Goal: Task Accomplishment & Management: Use online tool/utility

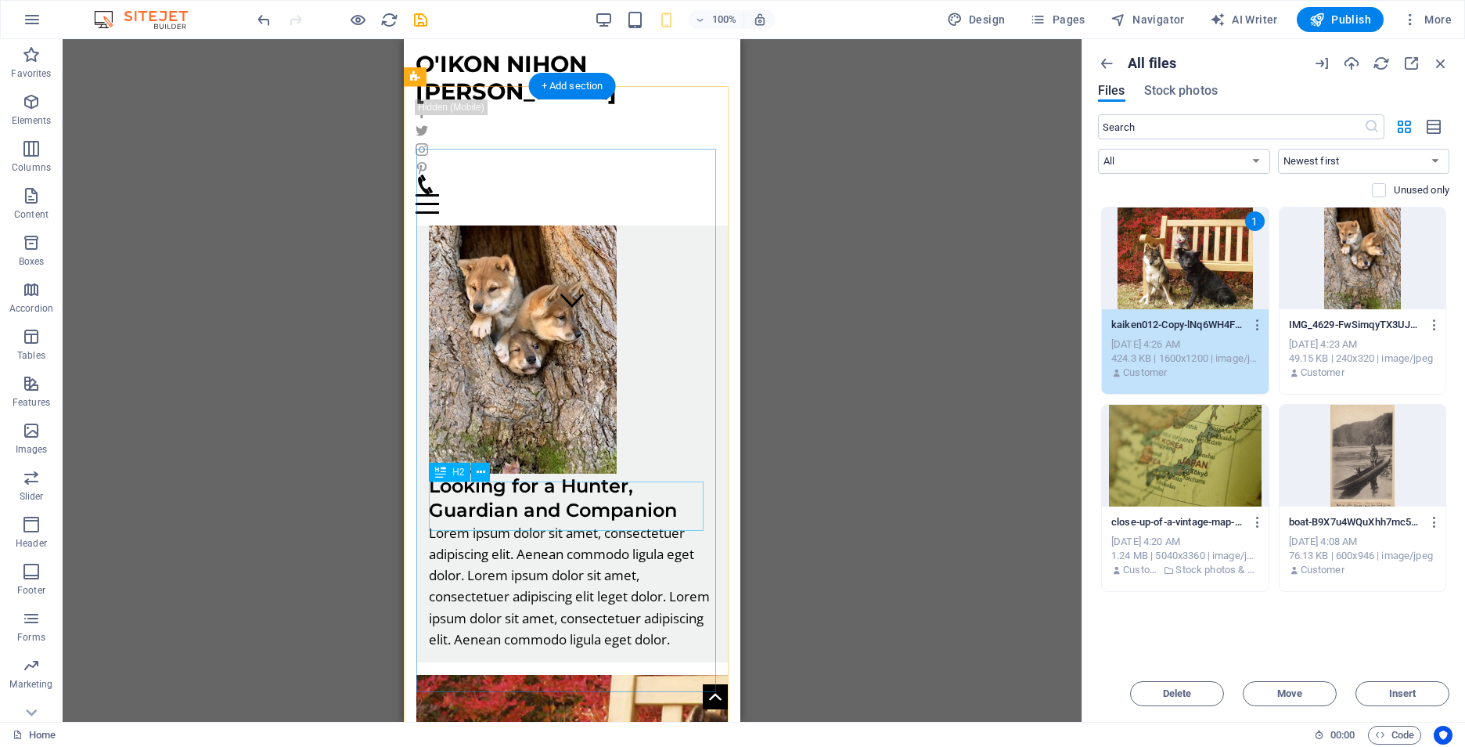
scroll to position [391, 0]
click at [676, 509] on div "Looking for a Hunter, Guardian and Companion" at bounding box center [572, 498] width 286 height 49
click at [685, 513] on div "Looking for a Hunter, Guardian and Companion" at bounding box center [572, 498] width 286 height 49
click at [686, 513] on div "Looking for a Hunter, Guardian and Companion" at bounding box center [572, 498] width 286 height 49
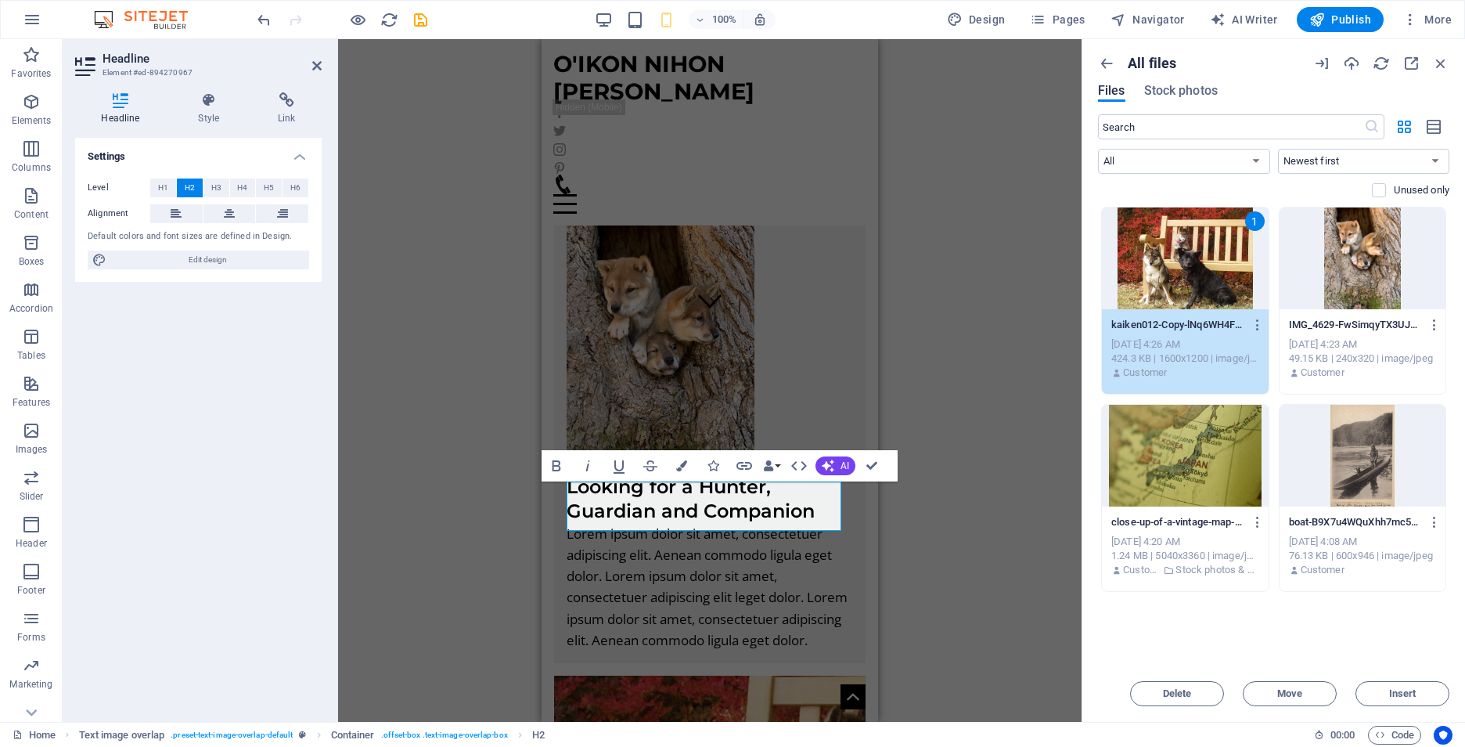
click at [129, 401] on div "Settings Level H1 H2 H3 H4 H5 H6 Alignment Default colors and font sizes are de…" at bounding box center [198, 423] width 247 height 571
click at [1279, 626] on div "Drop files here to upload them instantly 1 kaiken012-Copy-lNq6WH4FuQ4h91PfPo4cy…" at bounding box center [1273, 436] width 351 height 459
click at [109, 580] on div "Settings Level H1 H2 H3 H4 H5 H6 Alignment Default colors and font sizes are de…" at bounding box center [198, 423] width 247 height 571
click at [110, 580] on div "Settings Level H1 H2 H3 H4 H5 H6 Alignment Default colors and font sizes are de…" at bounding box center [198, 423] width 247 height 571
click at [987, 342] on div "H1 Container Text image overlap Image Menu 3 columns Button Container Container…" at bounding box center [709, 380] width 743 height 682
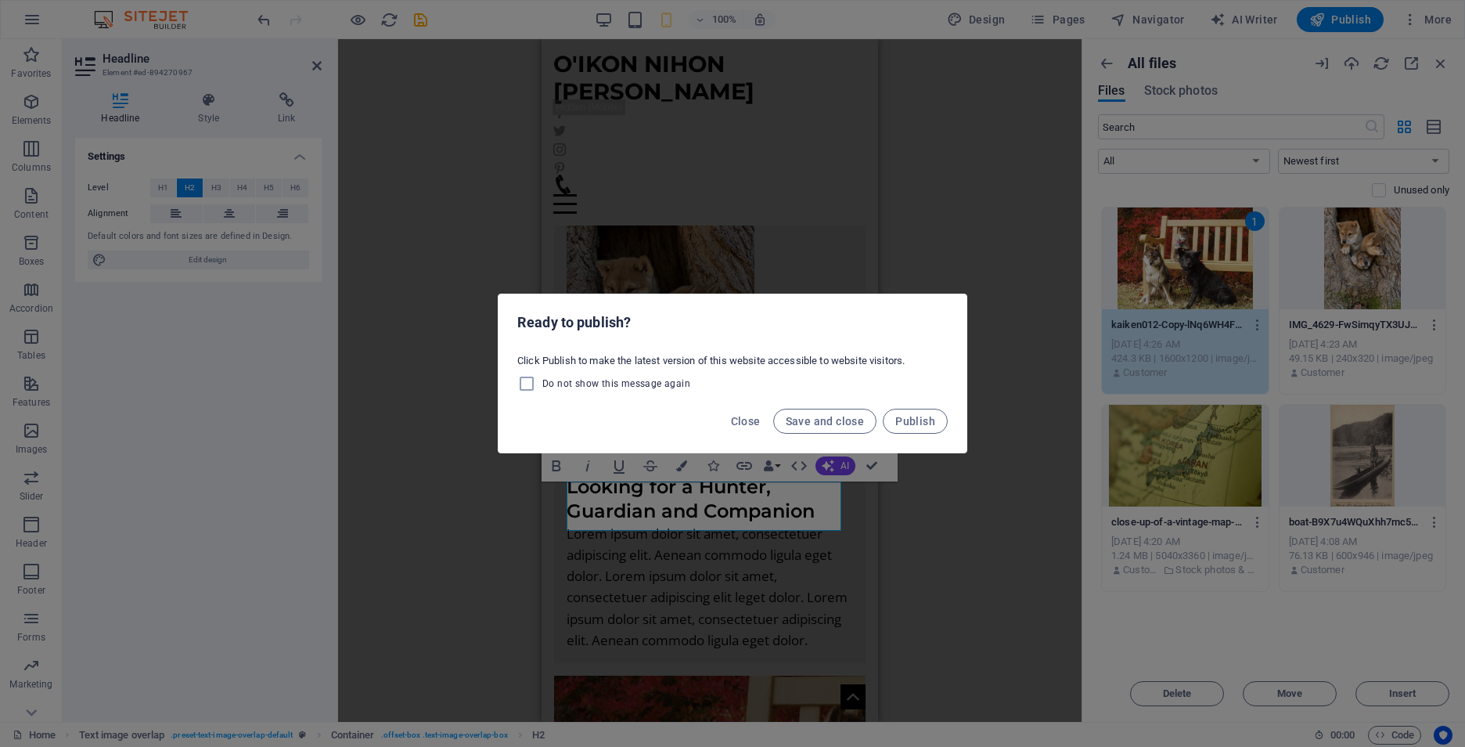
click at [958, 192] on div "Ready to publish? Click Publish to make the latest version of this website acce…" at bounding box center [732, 373] width 1465 height 747
click at [818, 424] on span "Save and close" at bounding box center [825, 421] width 79 height 13
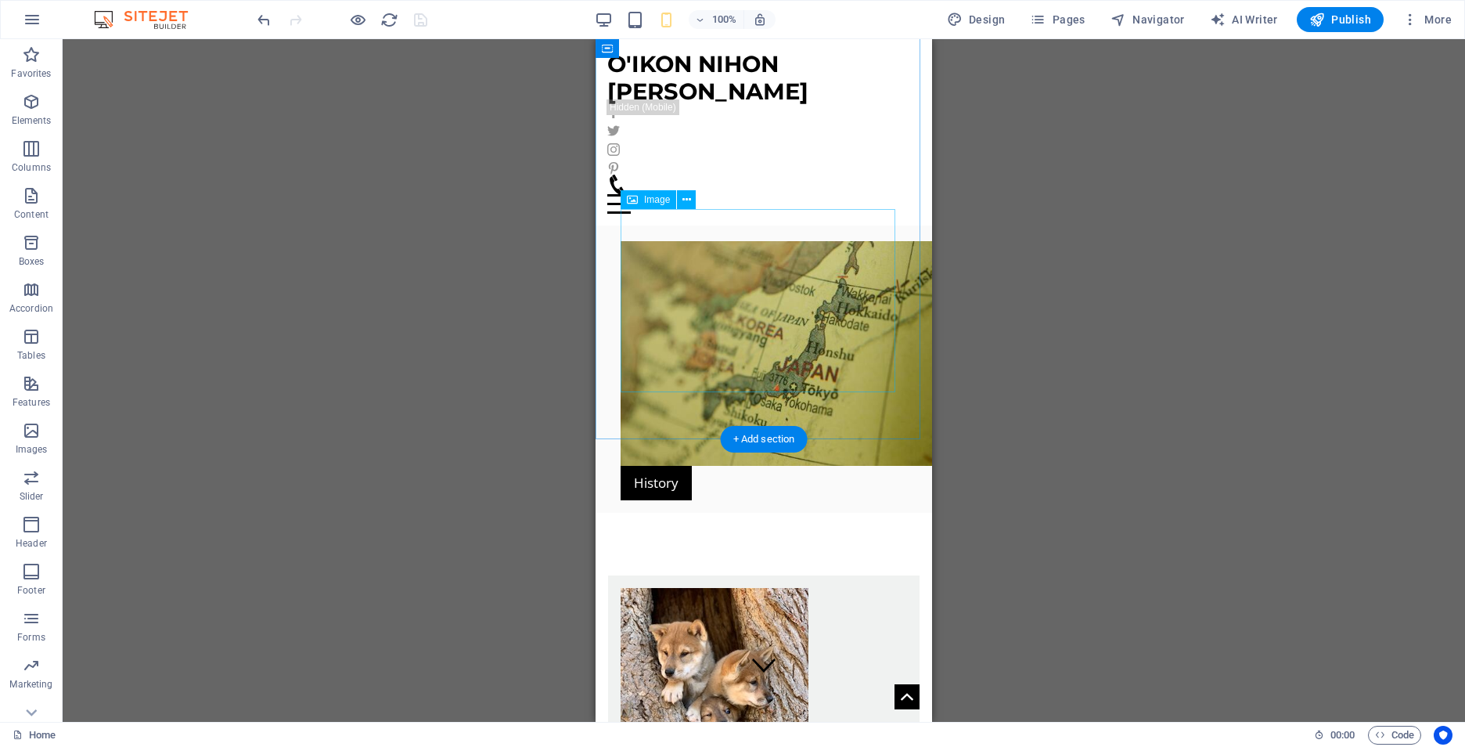
scroll to position [0, 0]
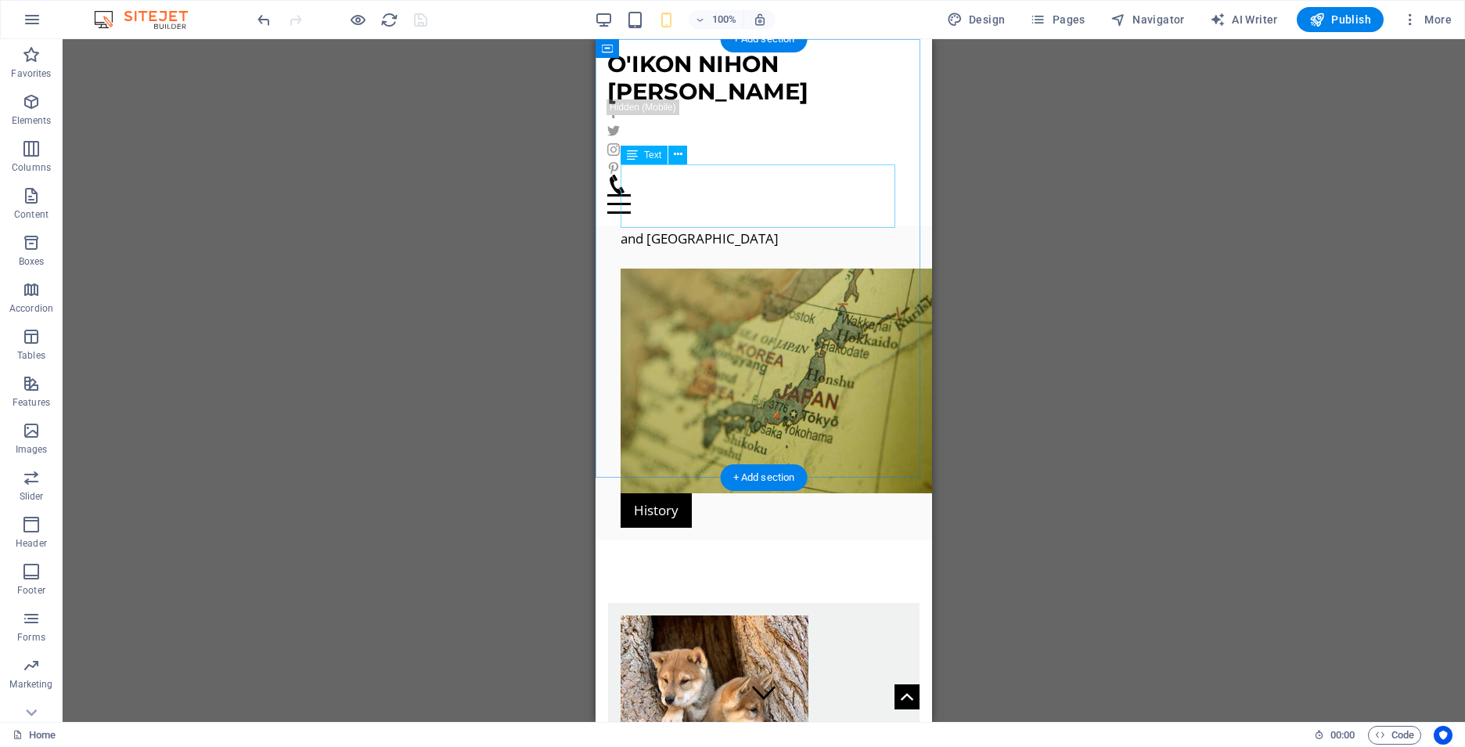
click at [733, 221] on div "Japan has six recognized native dogs breeds: Akita, Shiba, [GEOGRAPHIC_DATA], […" at bounding box center [764, 206] width 286 height 85
click at [733, 218] on div "Japan has six recognized native dogs breeds: Akita, Shiba, [GEOGRAPHIC_DATA], […" at bounding box center [764, 206] width 286 height 85
drag, startPoint x: 733, startPoint y: 218, endPoint x: 596, endPoint y: 218, distance: 137.0
click at [734, 218] on div "Japan has six recognized native dogs breeds: Akita, Shiba, [GEOGRAPHIC_DATA], […" at bounding box center [764, 206] width 286 height 85
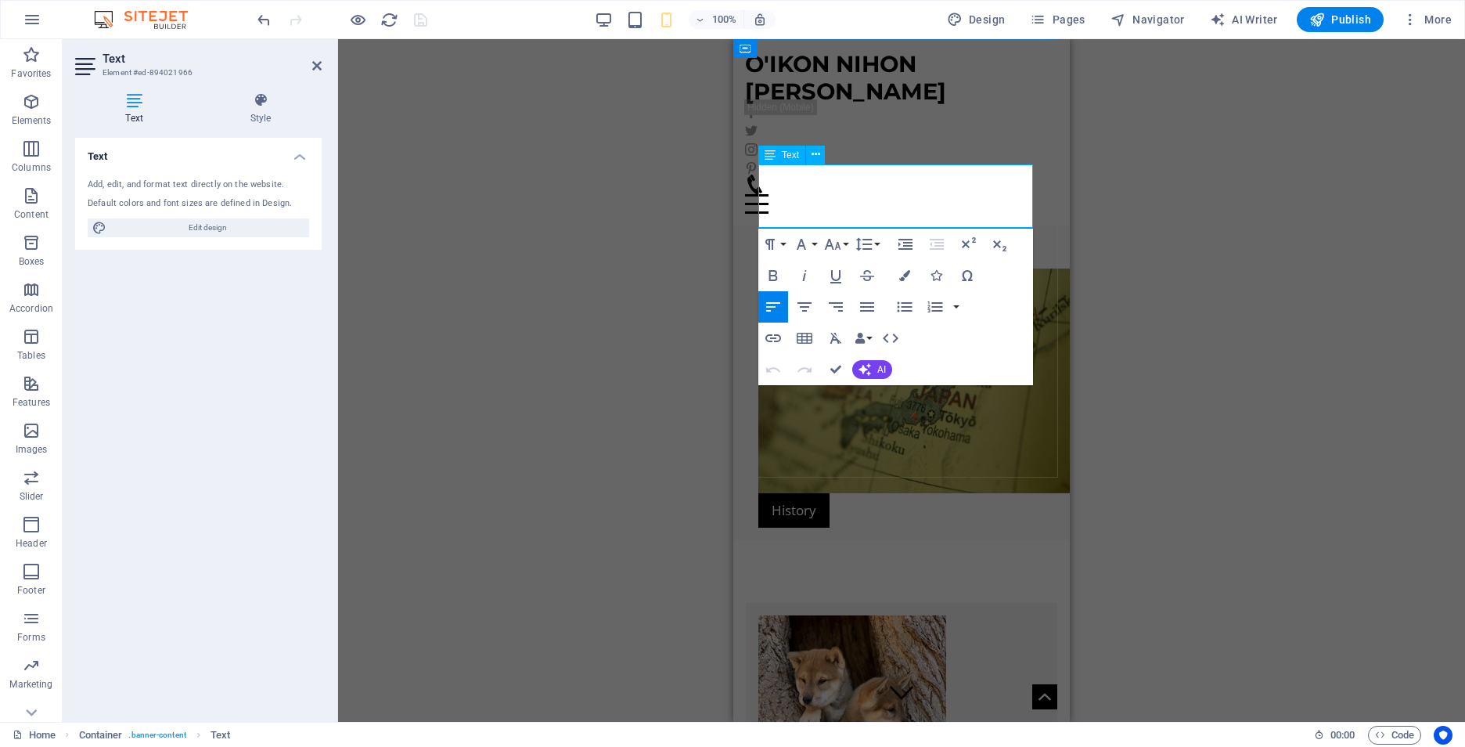
click at [884, 217] on p "Japan has six recognized native dogs breeds: Akita, Shiba, [GEOGRAPHIC_DATA], […" at bounding box center [901, 206] width 286 height 85
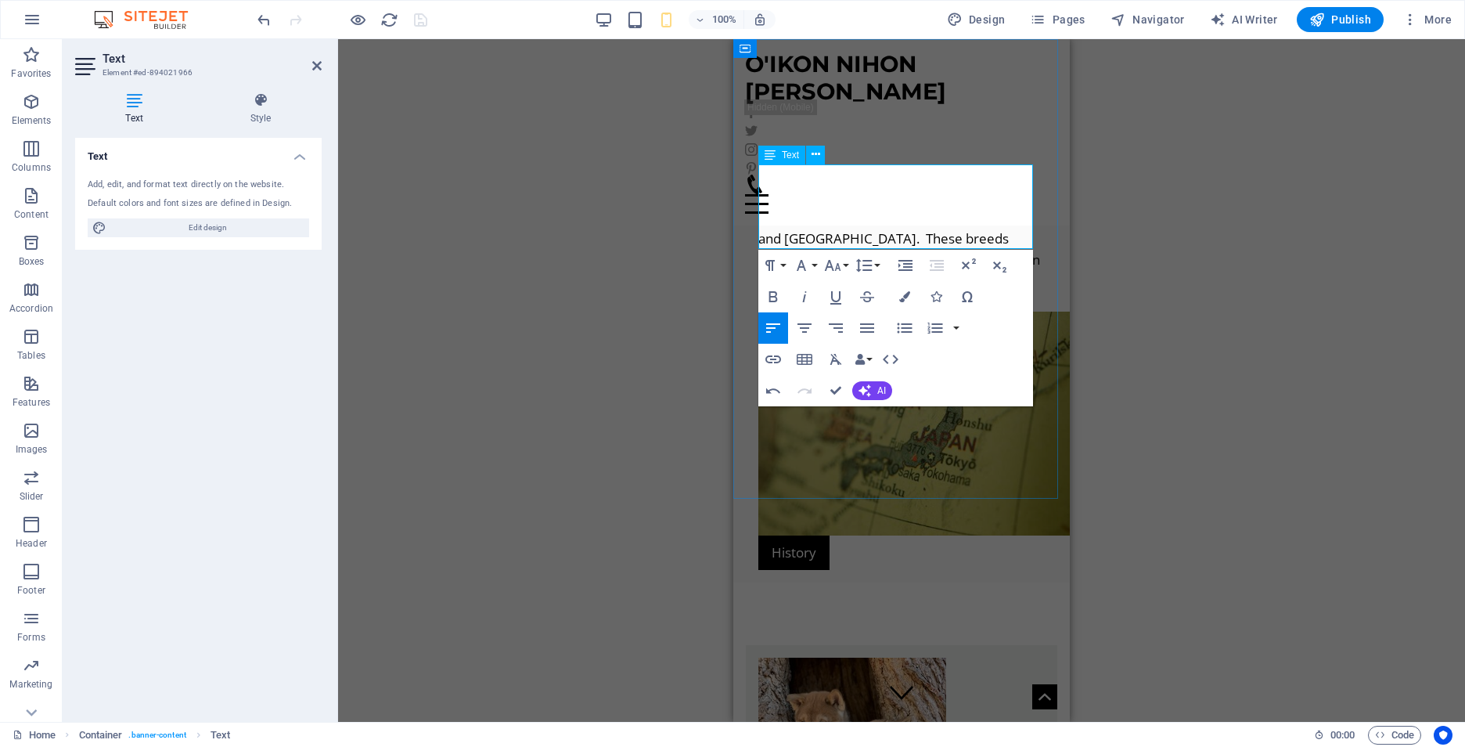
drag, startPoint x: 1028, startPoint y: 242, endPoint x: 984, endPoint y: 245, distance: 44.7
click at [984, 236] on p "Japan has six recognized native dogs breeds: Akita, Shiba, [GEOGRAPHIC_DATA], […" at bounding box center [901, 228] width 286 height 128
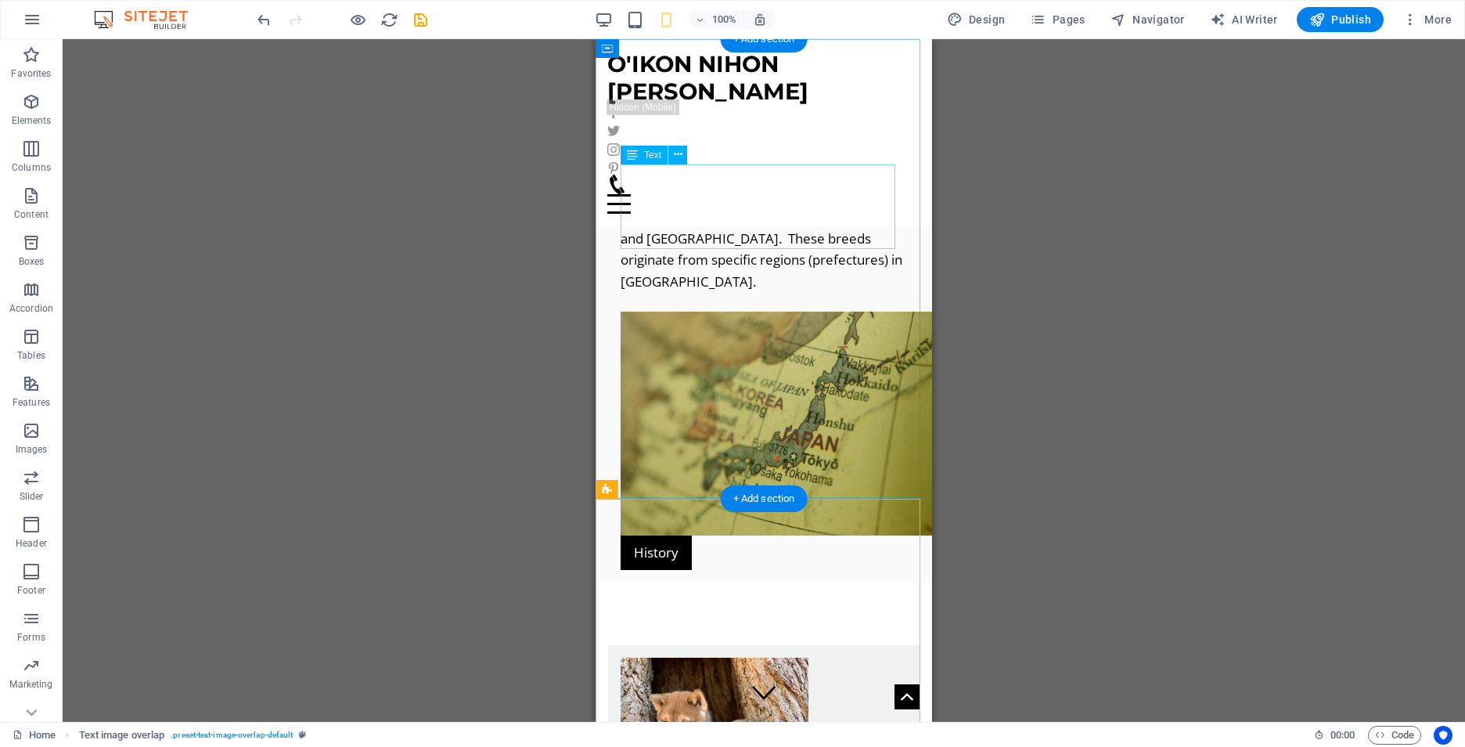
click at [859, 186] on div "Japan has six recognized native dogs breeds: Akita, Shiba, [GEOGRAPHIC_DATA], […" at bounding box center [764, 228] width 286 height 128
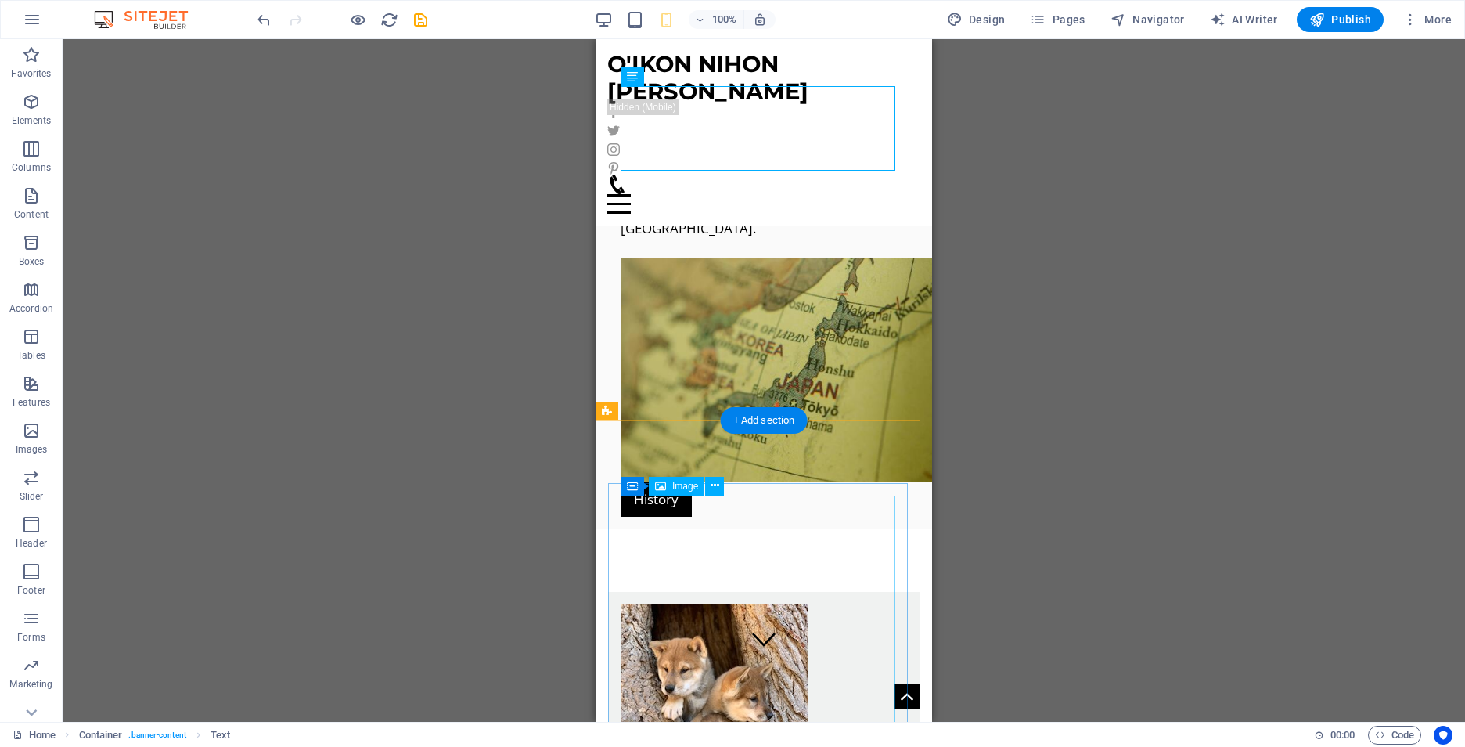
scroll to position [78, 0]
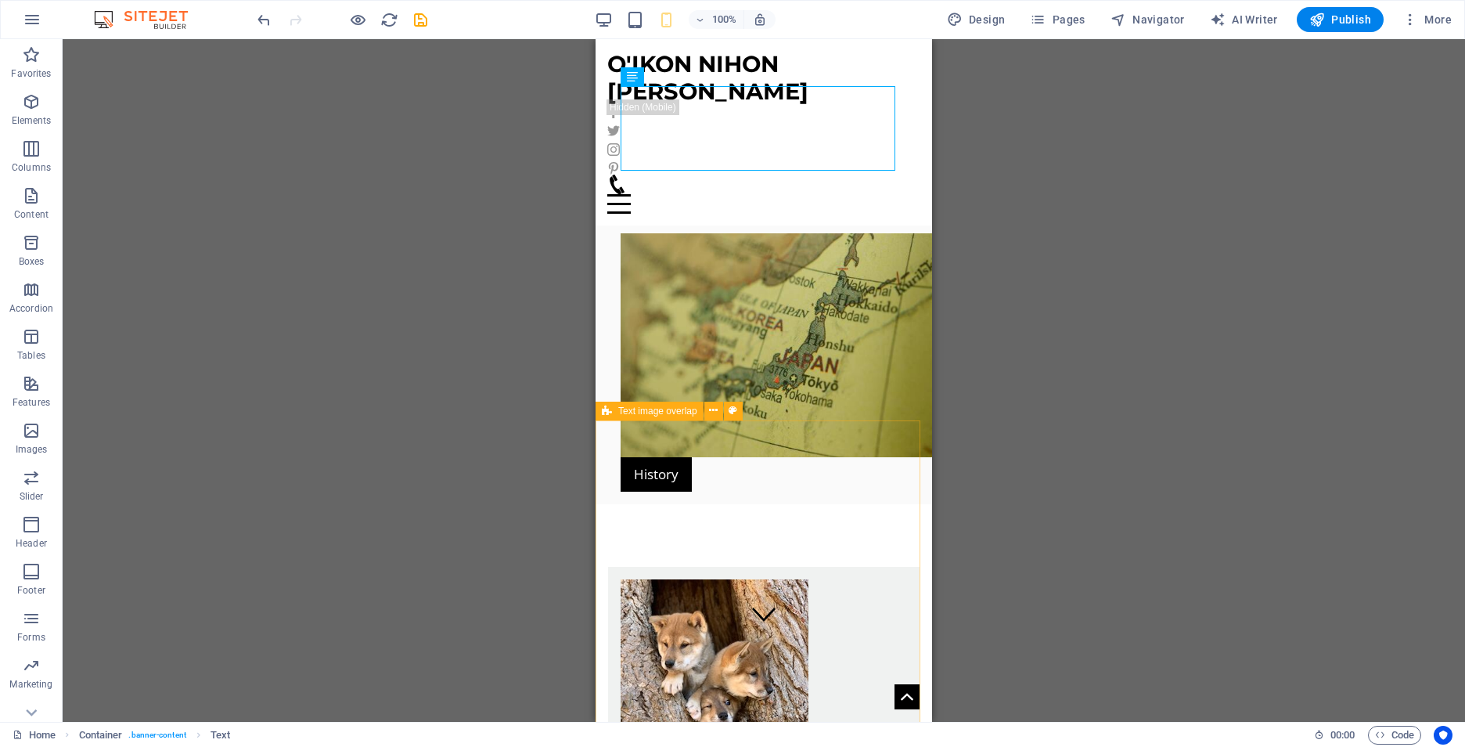
click at [656, 401] on div "Text image overlap" at bounding box center [650, 410] width 108 height 19
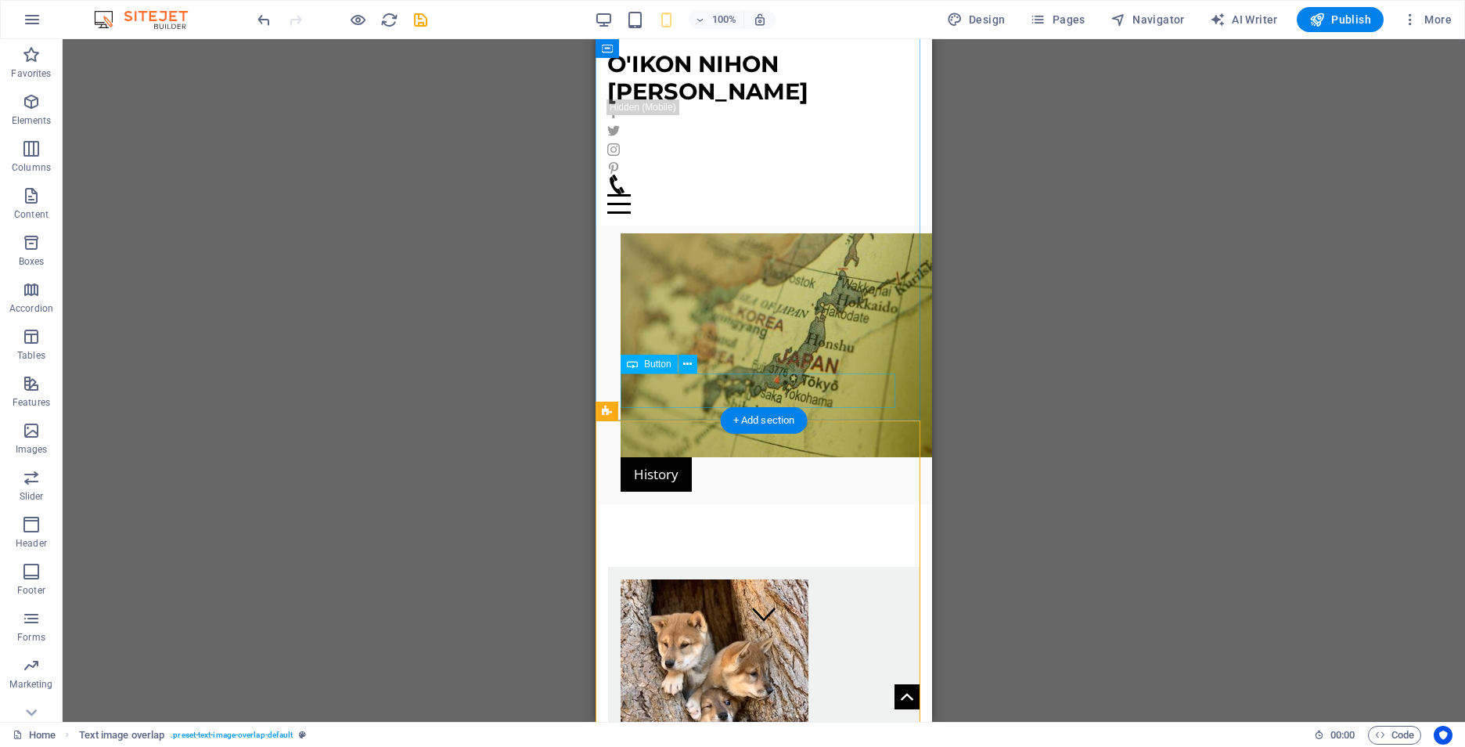
click at [659, 457] on div "History" at bounding box center [764, 474] width 286 height 34
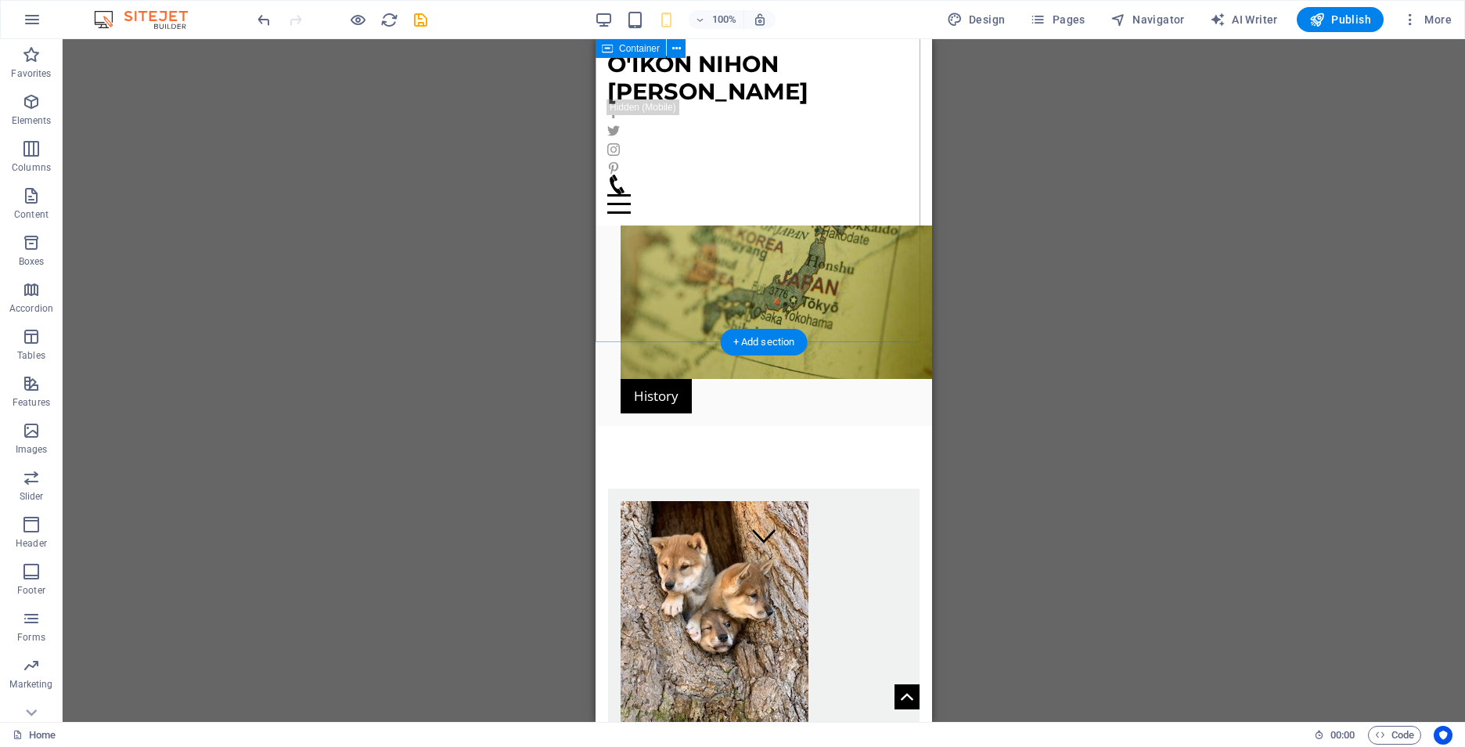
scroll to position [0, 0]
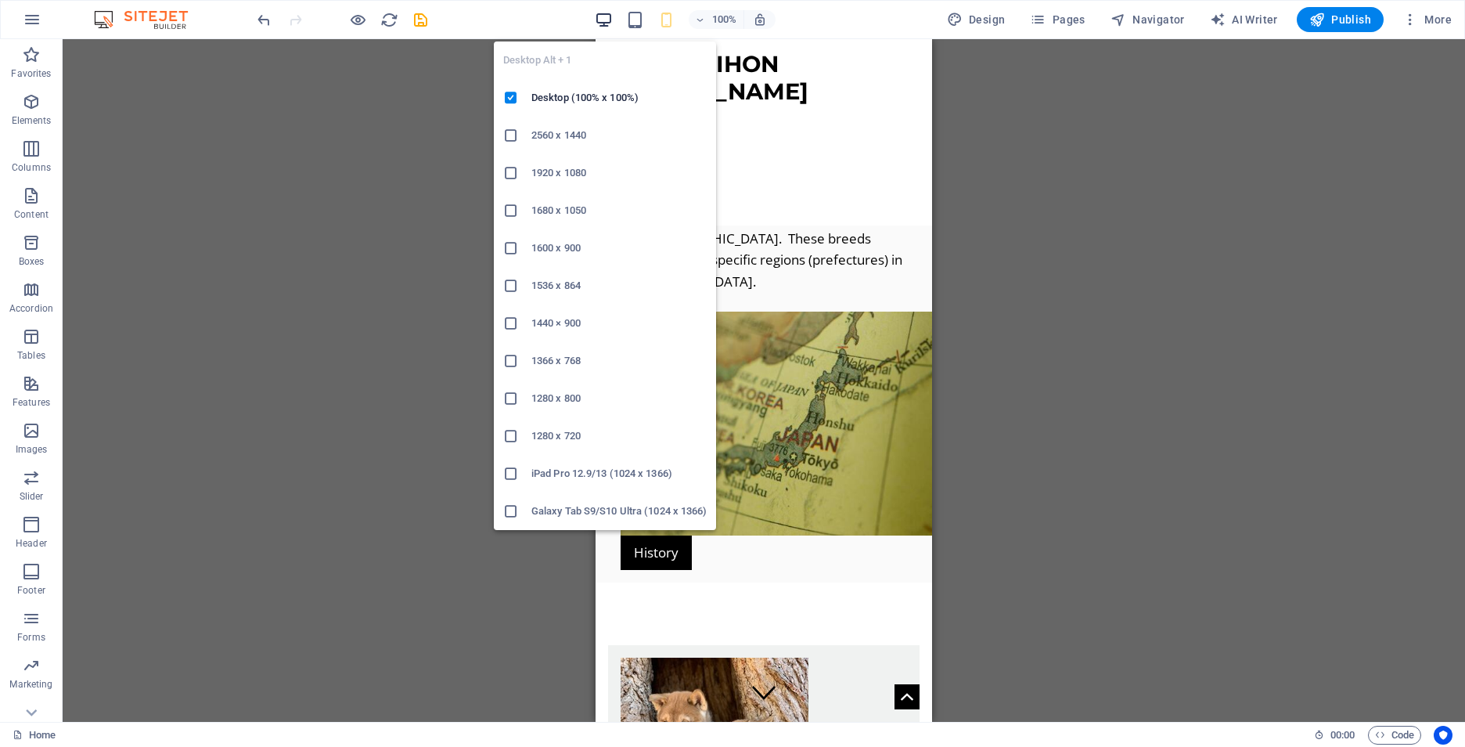
click at [608, 27] on icon "button" at bounding box center [604, 20] width 18 height 18
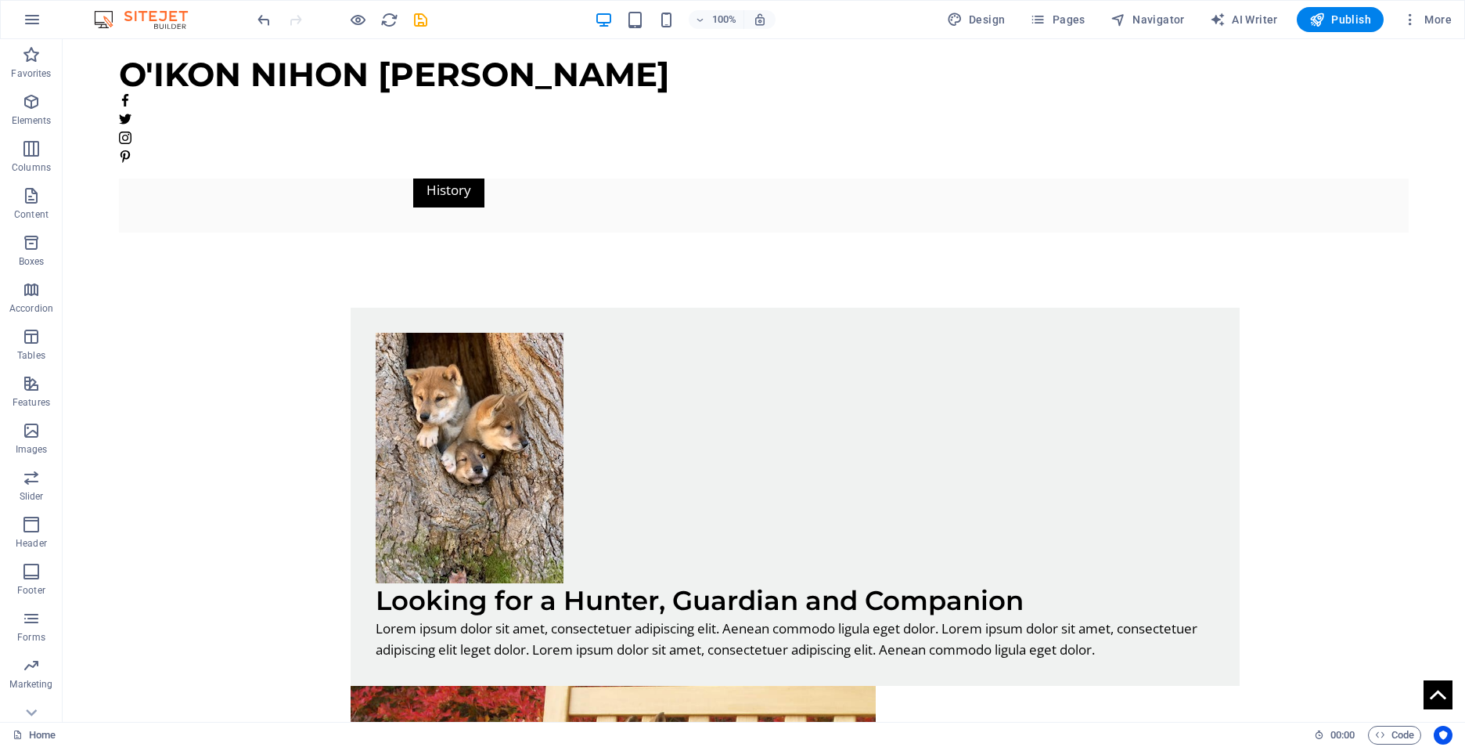
scroll to position [704, 0]
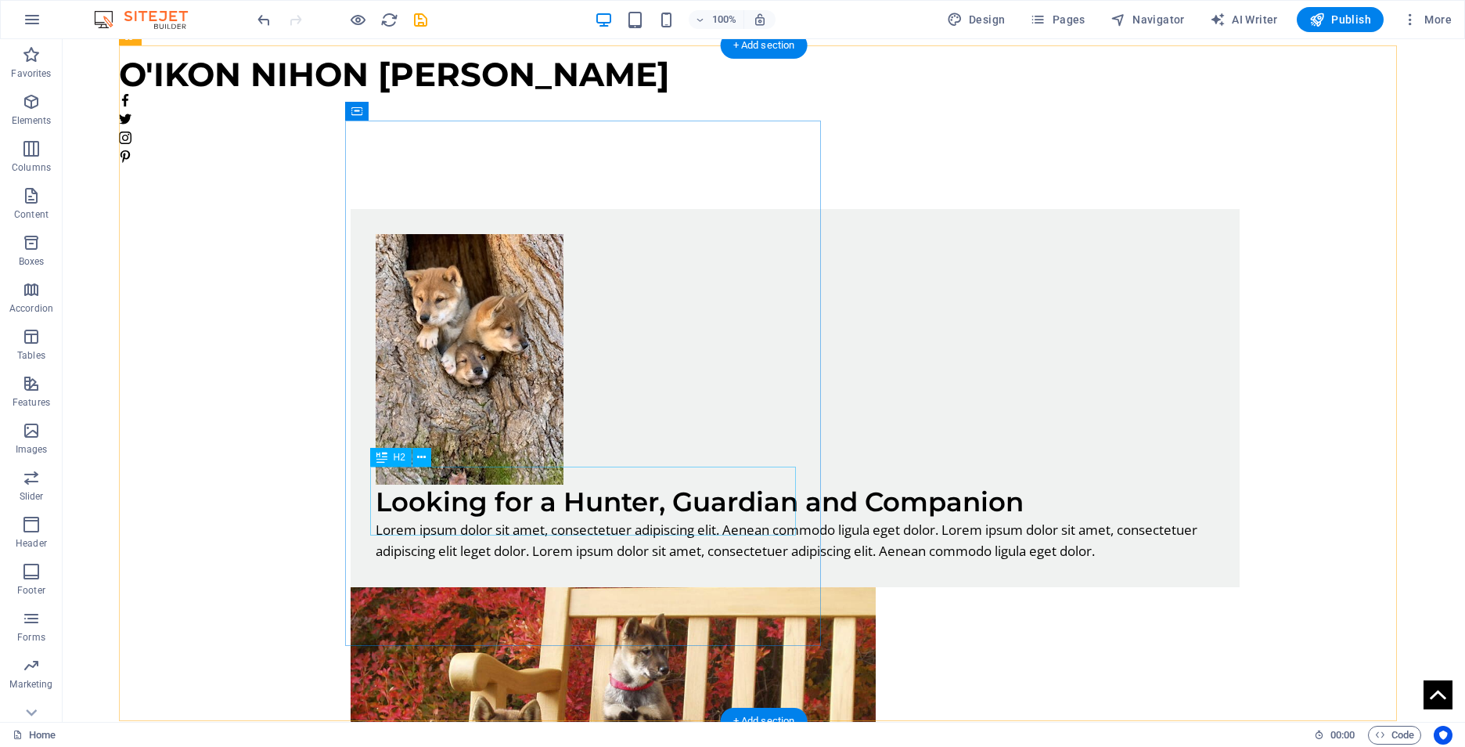
click at [514, 491] on div "Looking for a Hunter, Guardian and Companion" at bounding box center [795, 501] width 839 height 34
click at [541, 486] on div "Looking for a Hunter, Guardian and Companion" at bounding box center [795, 501] width 839 height 34
click at [722, 378] on figure at bounding box center [795, 359] width 839 height 250
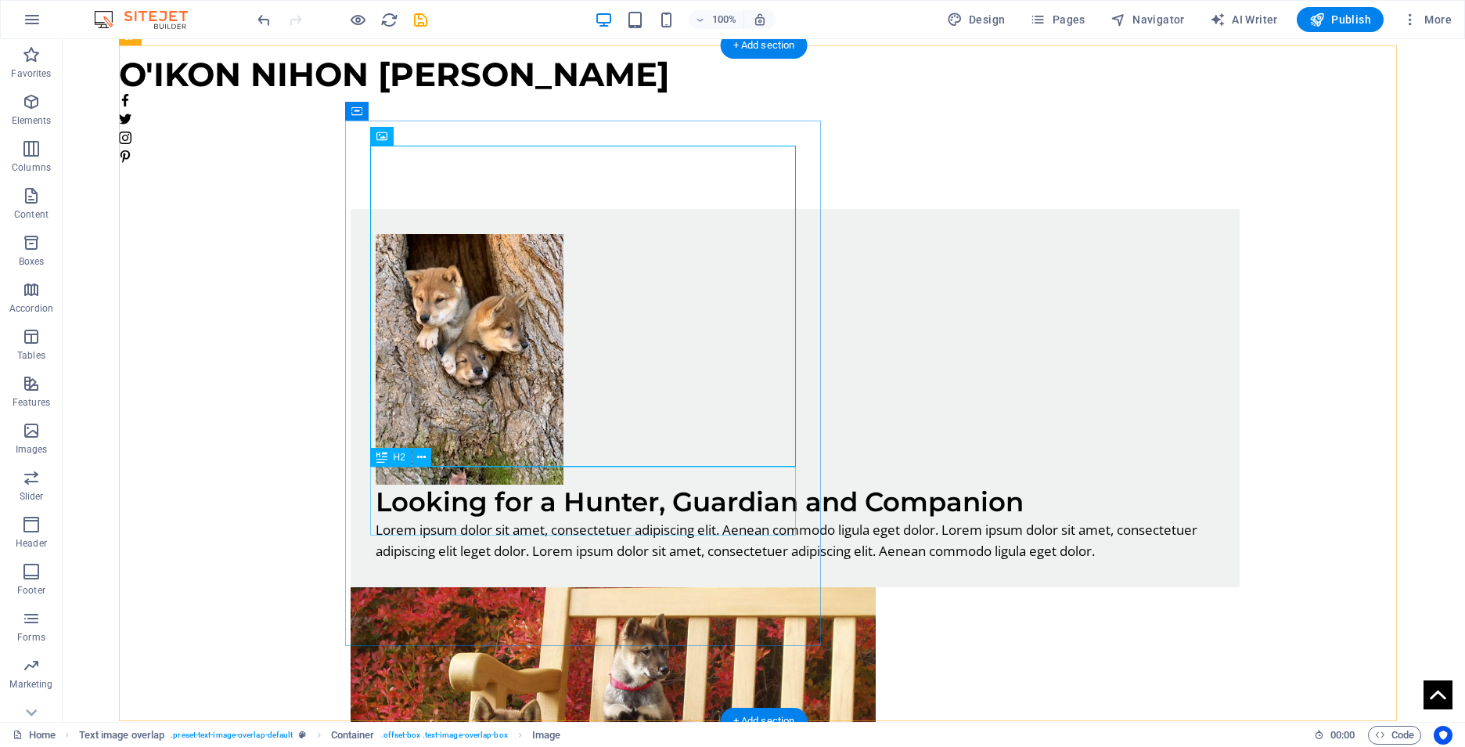
click at [585, 517] on div "Looking for a Hunter, Guardian and Companion" at bounding box center [795, 501] width 839 height 34
drag, startPoint x: 585, startPoint y: 517, endPoint x: 311, endPoint y: 517, distance: 274.7
click at [586, 517] on div "Looking for a Hunter, Guardian and Companion" at bounding box center [795, 501] width 839 height 34
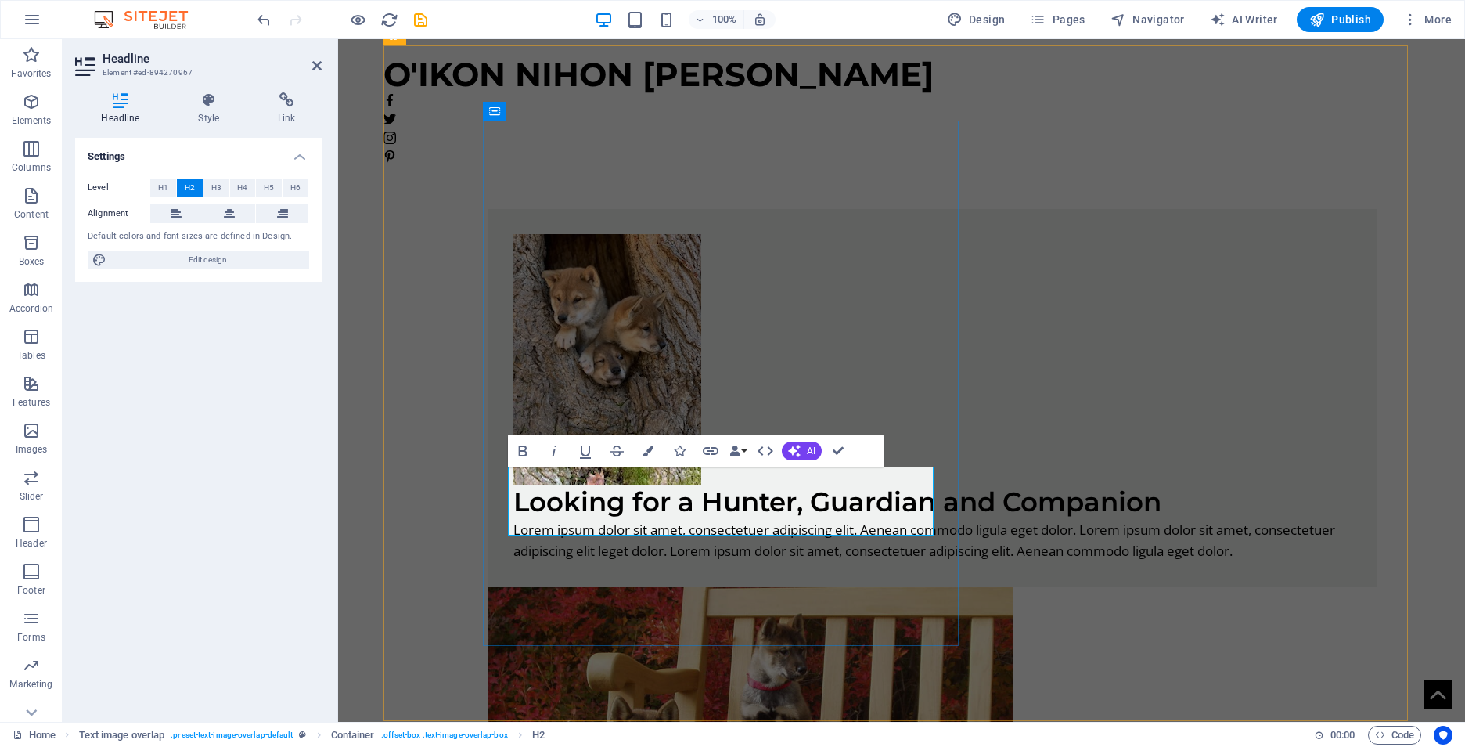
click at [735, 519] on h2 "Looking for a Hunter, Guardian and Companion" at bounding box center [932, 501] width 839 height 34
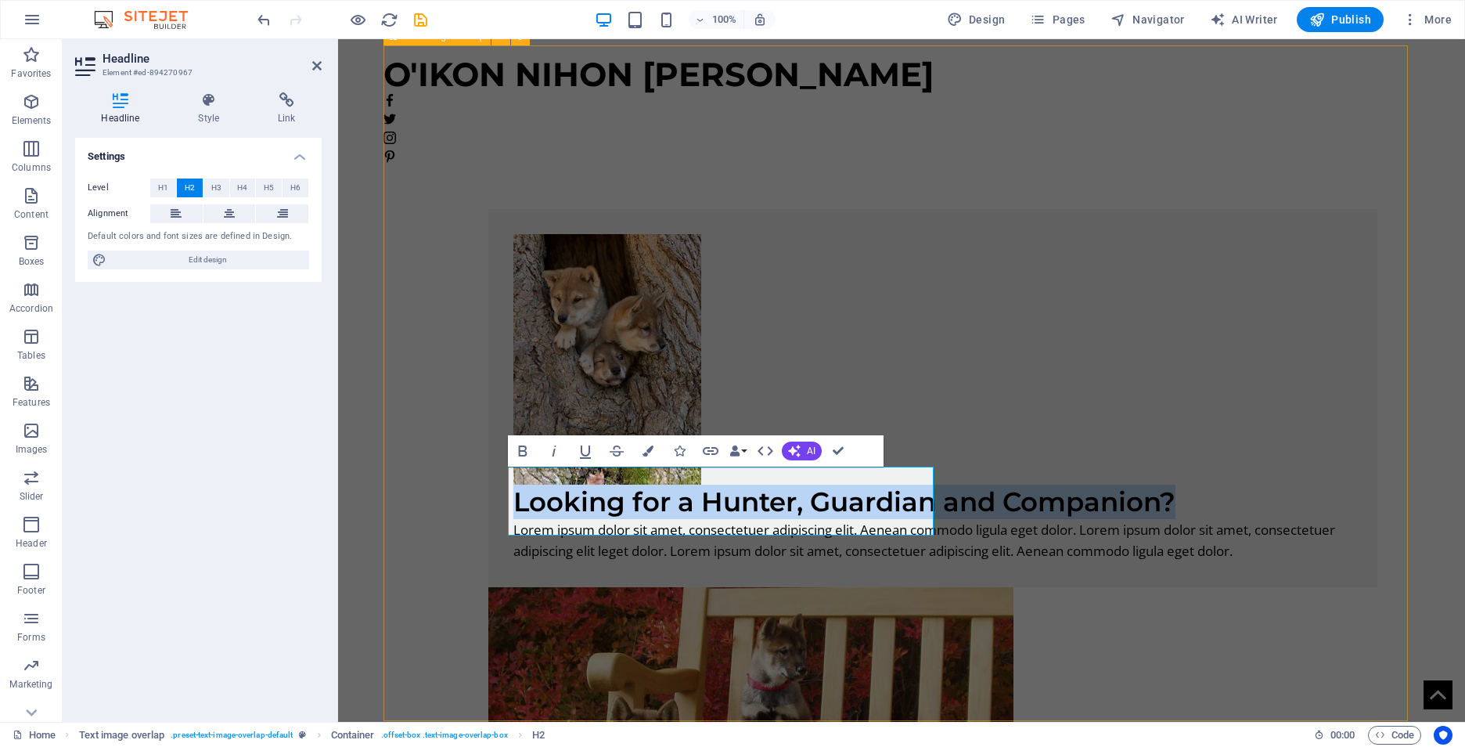
drag, startPoint x: 758, startPoint y: 517, endPoint x: 474, endPoint y: 484, distance: 285.1
click at [474, 484] on div "Looking for a Hunter, Guardian and Companion? Lorem ipsum dolor sit amet, conse…" at bounding box center [901, 596] width 1037 height 925
click at [519, 451] on icon "button" at bounding box center [522, 450] width 9 height 11
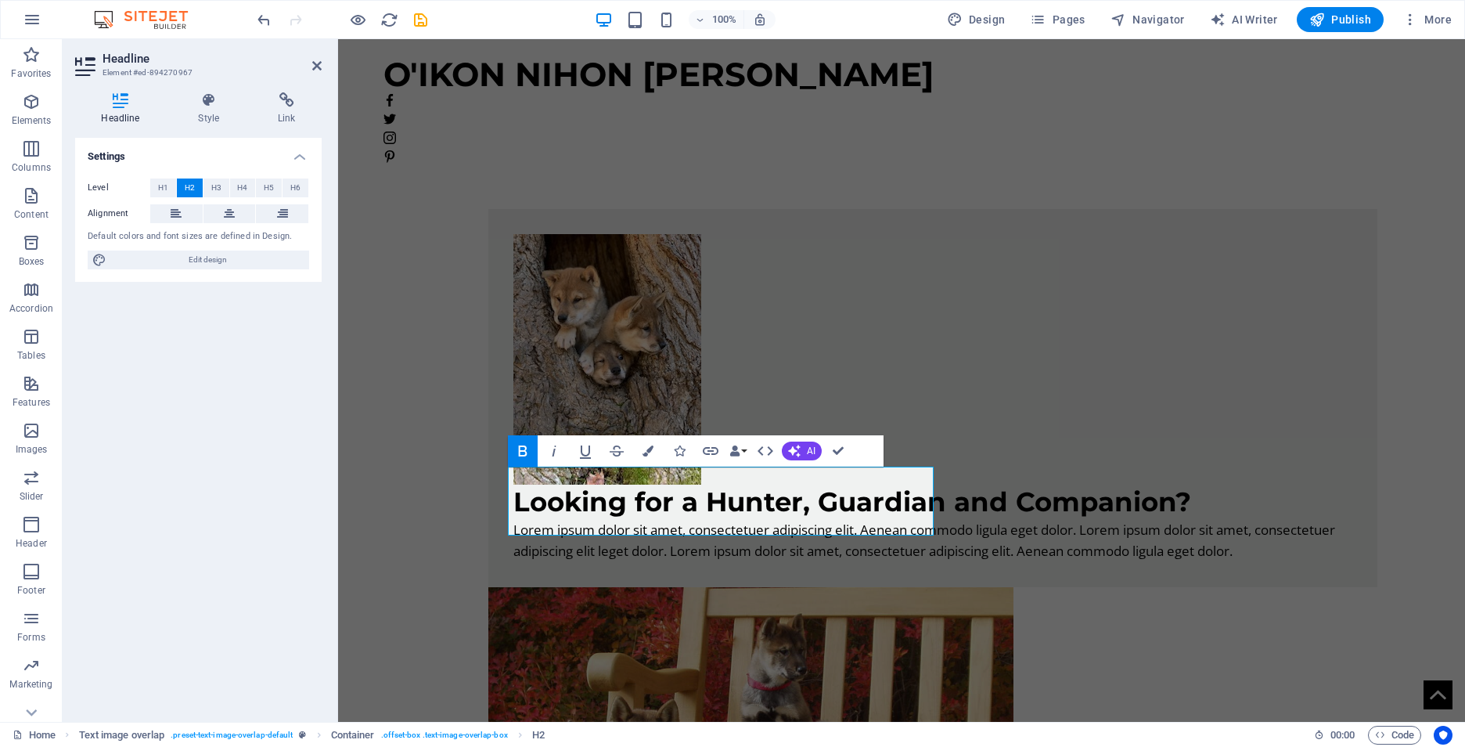
click at [520, 451] on icon "button" at bounding box center [522, 450] width 9 height 11
click at [807, 451] on span "AI" at bounding box center [811, 450] width 9 height 9
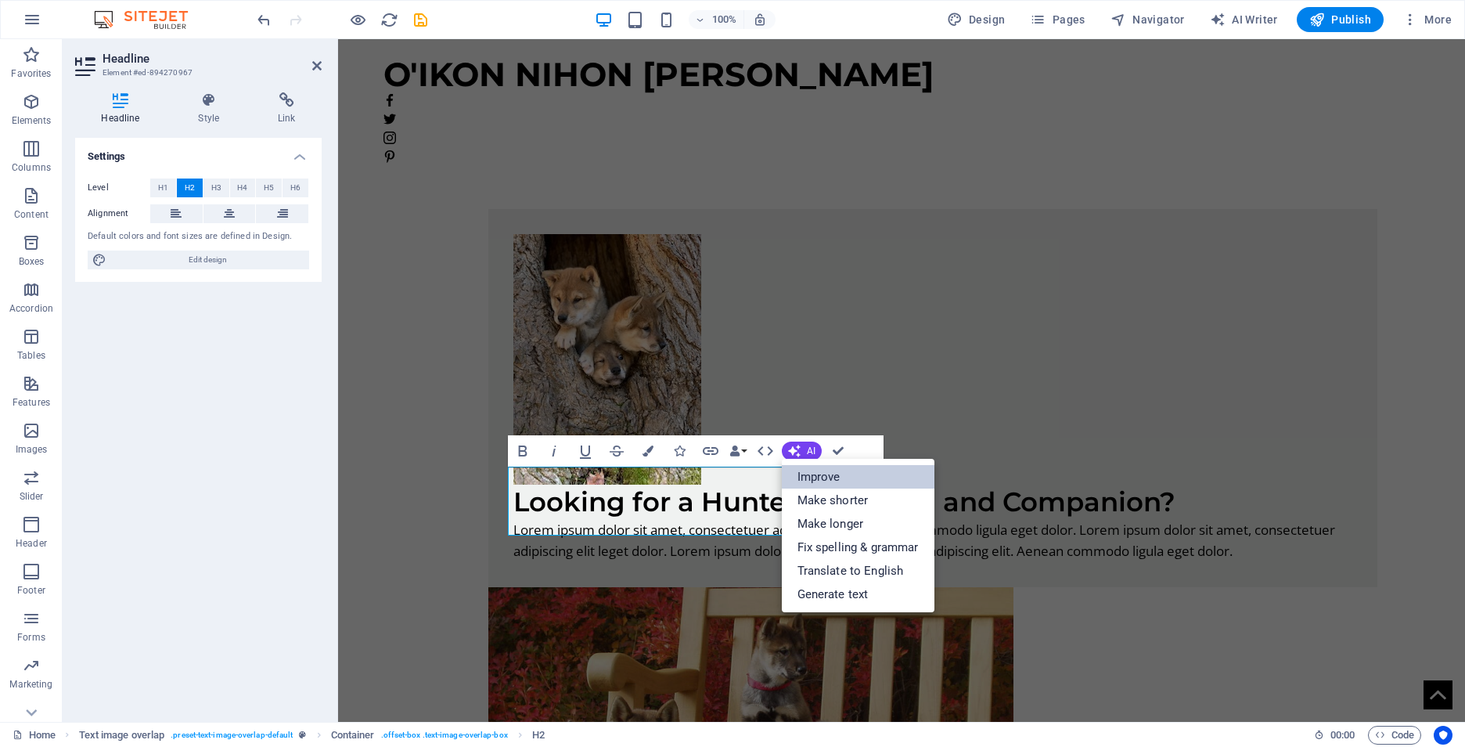
click at [808, 476] on link "Improve" at bounding box center [858, 476] width 153 height 23
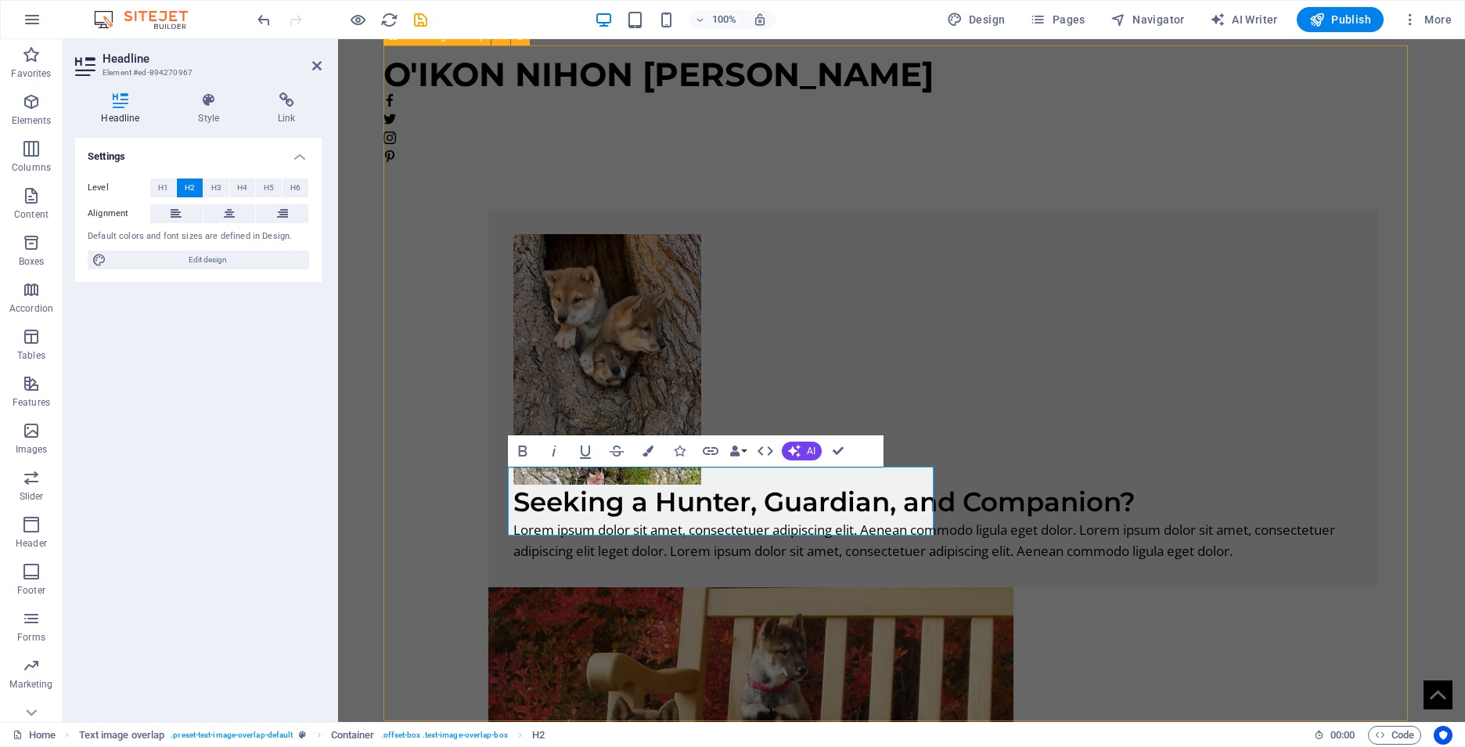
drag, startPoint x: 1057, startPoint y: 578, endPoint x: 1337, endPoint y: 587, distance: 280.3
click at [1333, 579] on div "Seeking a Hunter, Guardian, and Companion? Lorem ipsum dolor sit amet, consecte…" at bounding box center [901, 596] width 1037 height 925
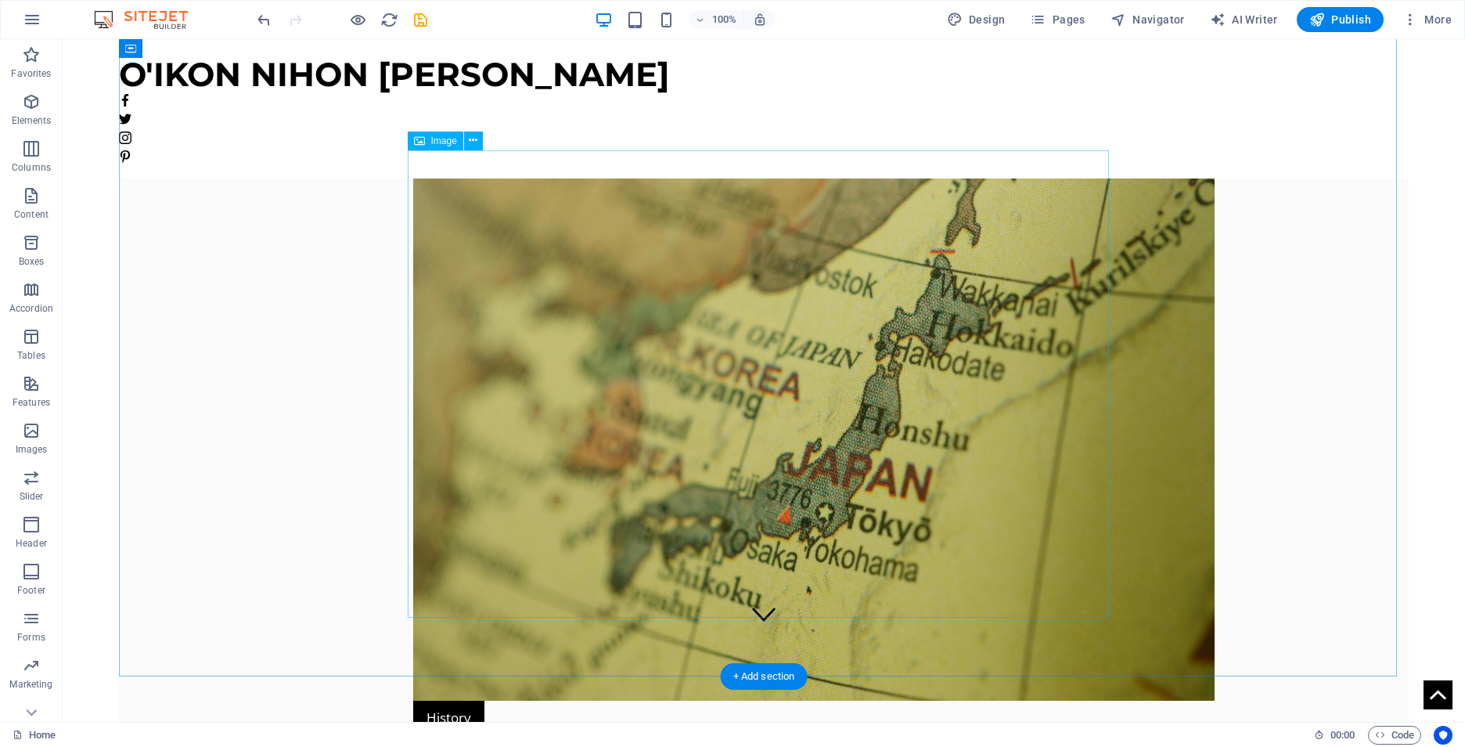
scroll to position [0, 0]
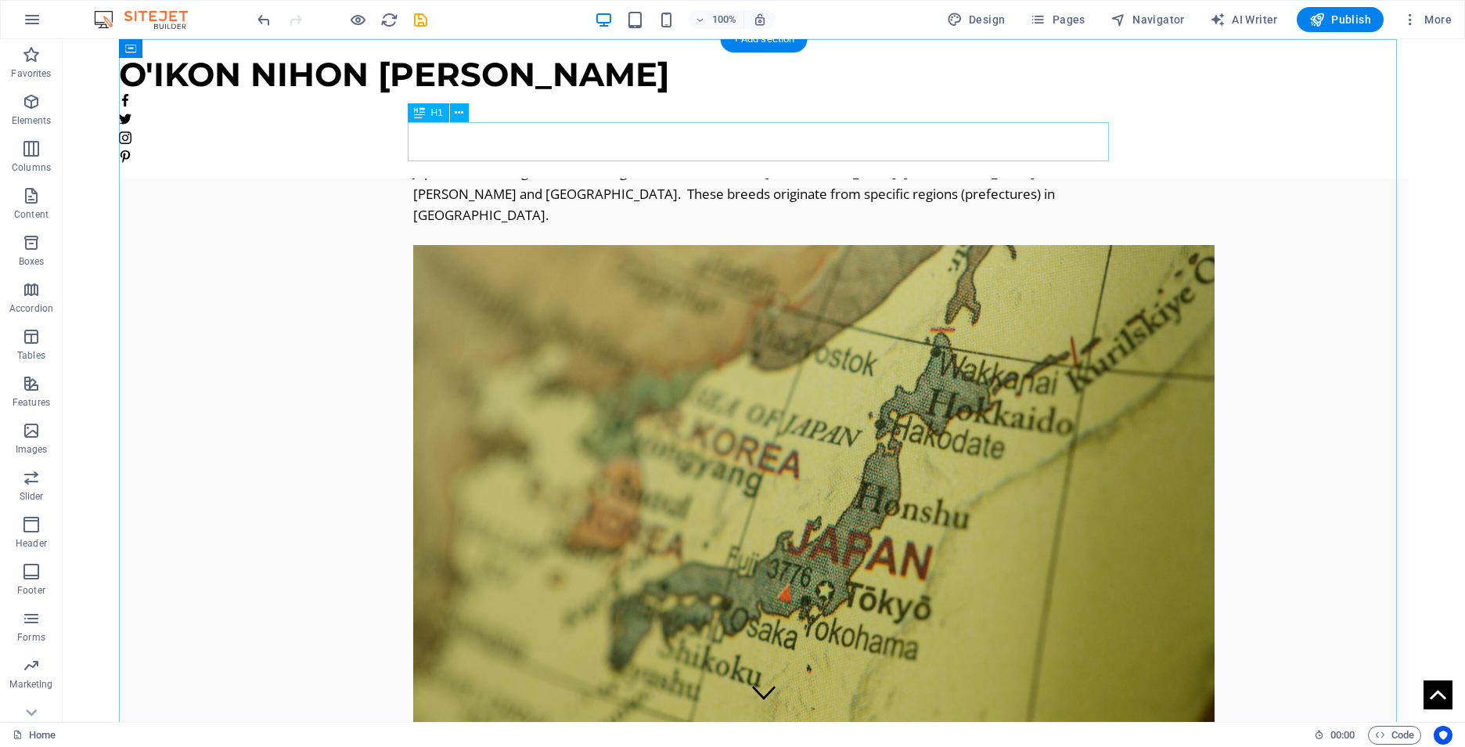
click at [804, 150] on div "Primitive Dogs of [GEOGRAPHIC_DATA]" at bounding box center [763, 141] width 701 height 39
click at [873, 144] on div "Primitive Dogs of [GEOGRAPHIC_DATA]" at bounding box center [763, 141] width 701 height 39
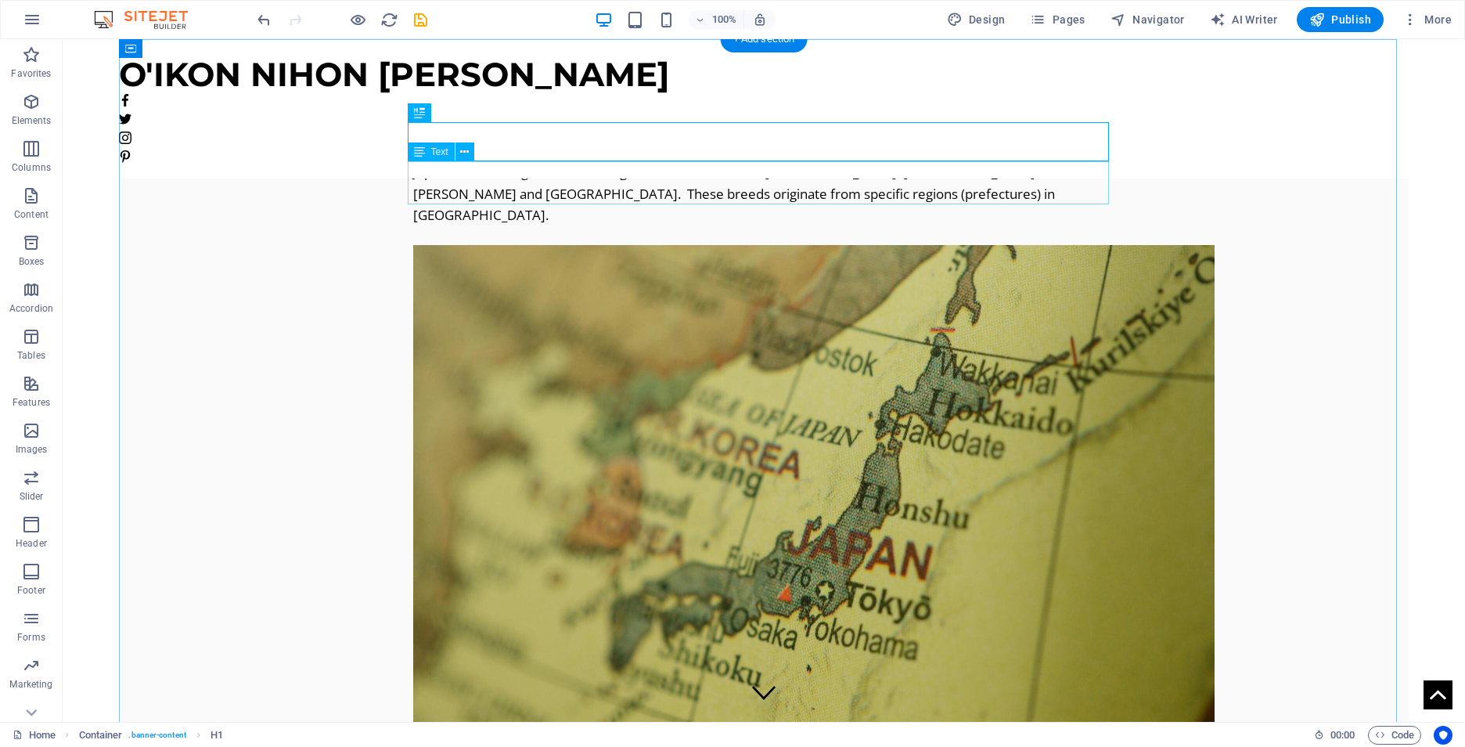
click at [801, 171] on div "Japan has six recognized native dogs breeds: Akita, Shiba, [GEOGRAPHIC_DATA], […" at bounding box center [763, 193] width 701 height 64
click at [837, 142] on div "Primitive Dogs of [GEOGRAPHIC_DATA]" at bounding box center [763, 141] width 701 height 39
click at [838, 142] on div "Primitive Dogs of [GEOGRAPHIC_DATA]" at bounding box center [763, 141] width 701 height 39
click at [486, 63] on div "O'IKON NIHON [PERSON_NAME]" at bounding box center [764, 108] width 1402 height 139
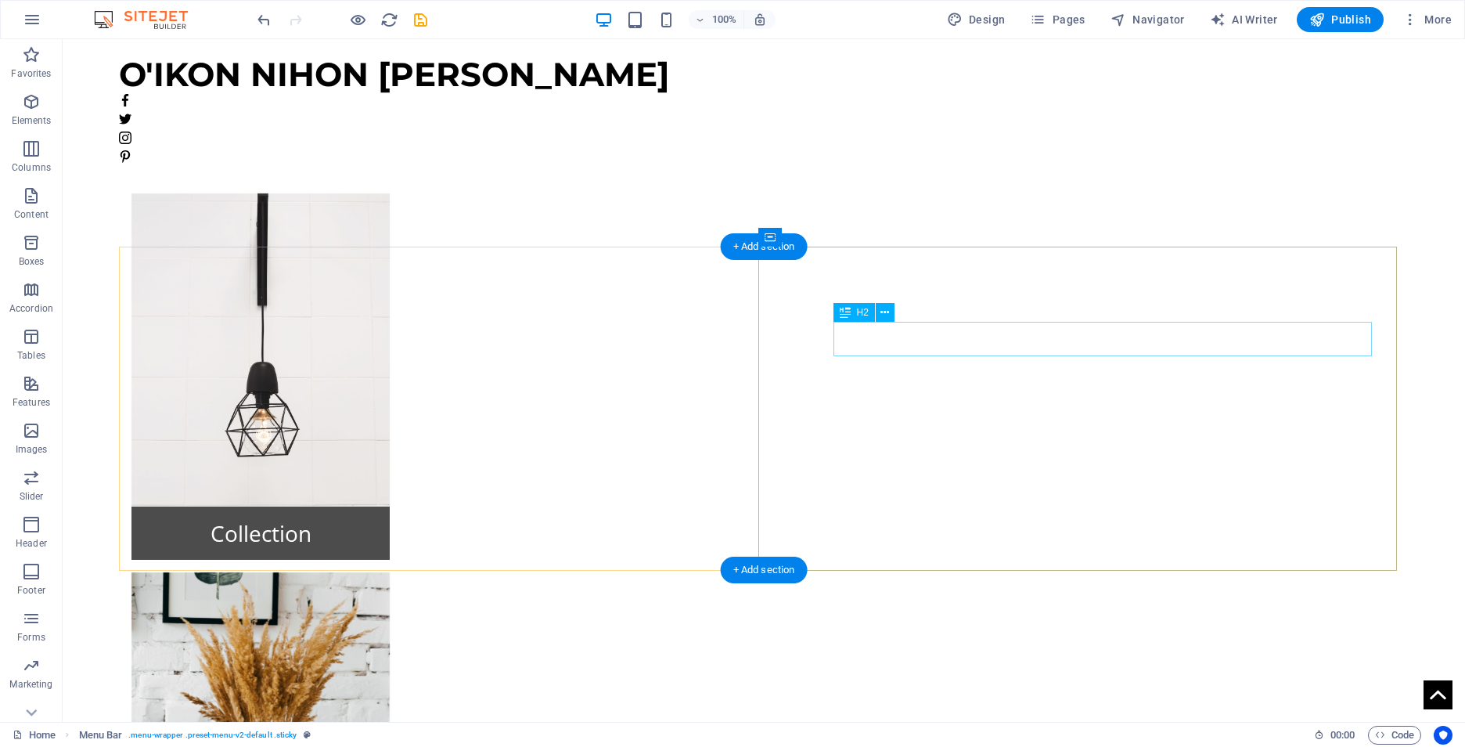
scroll to position [1769, 0]
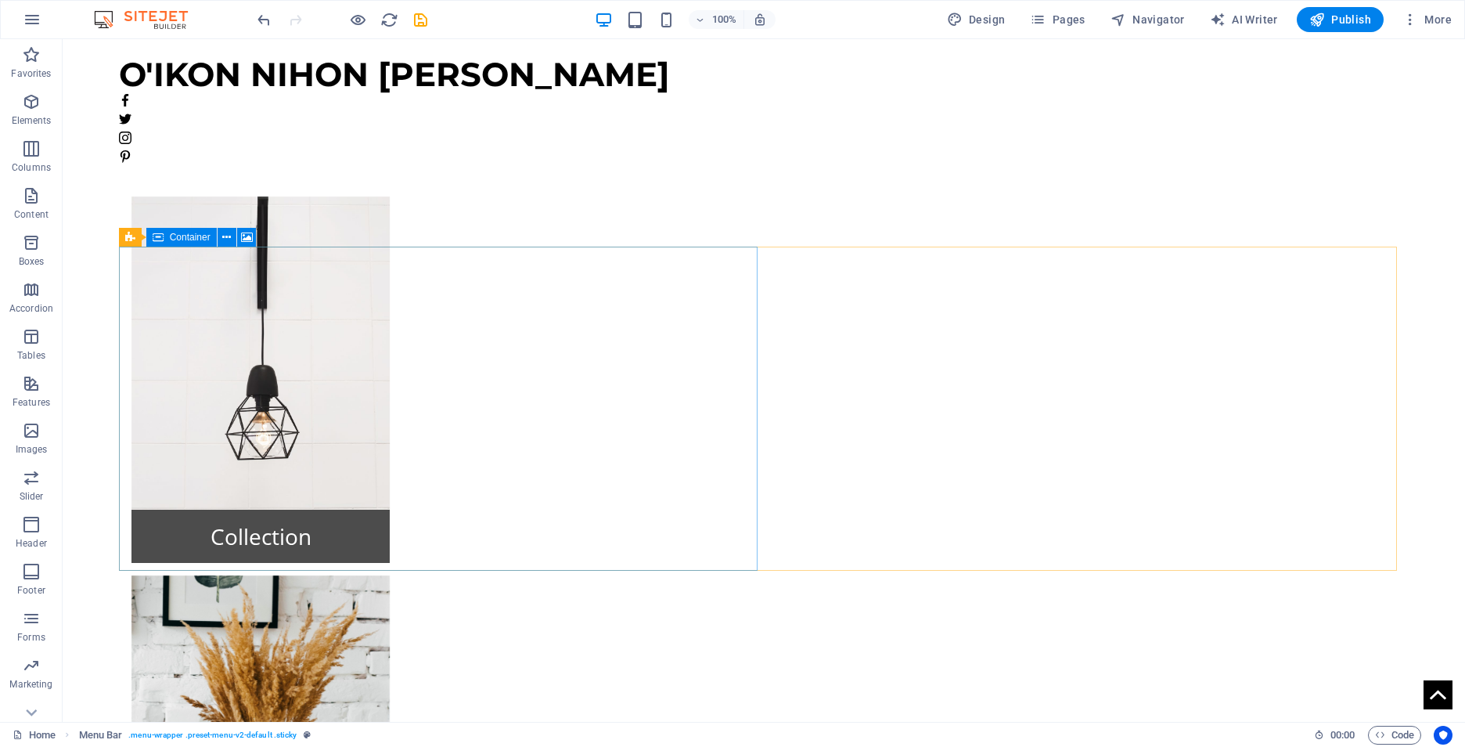
click at [177, 238] on span "Container" at bounding box center [190, 236] width 41 height 9
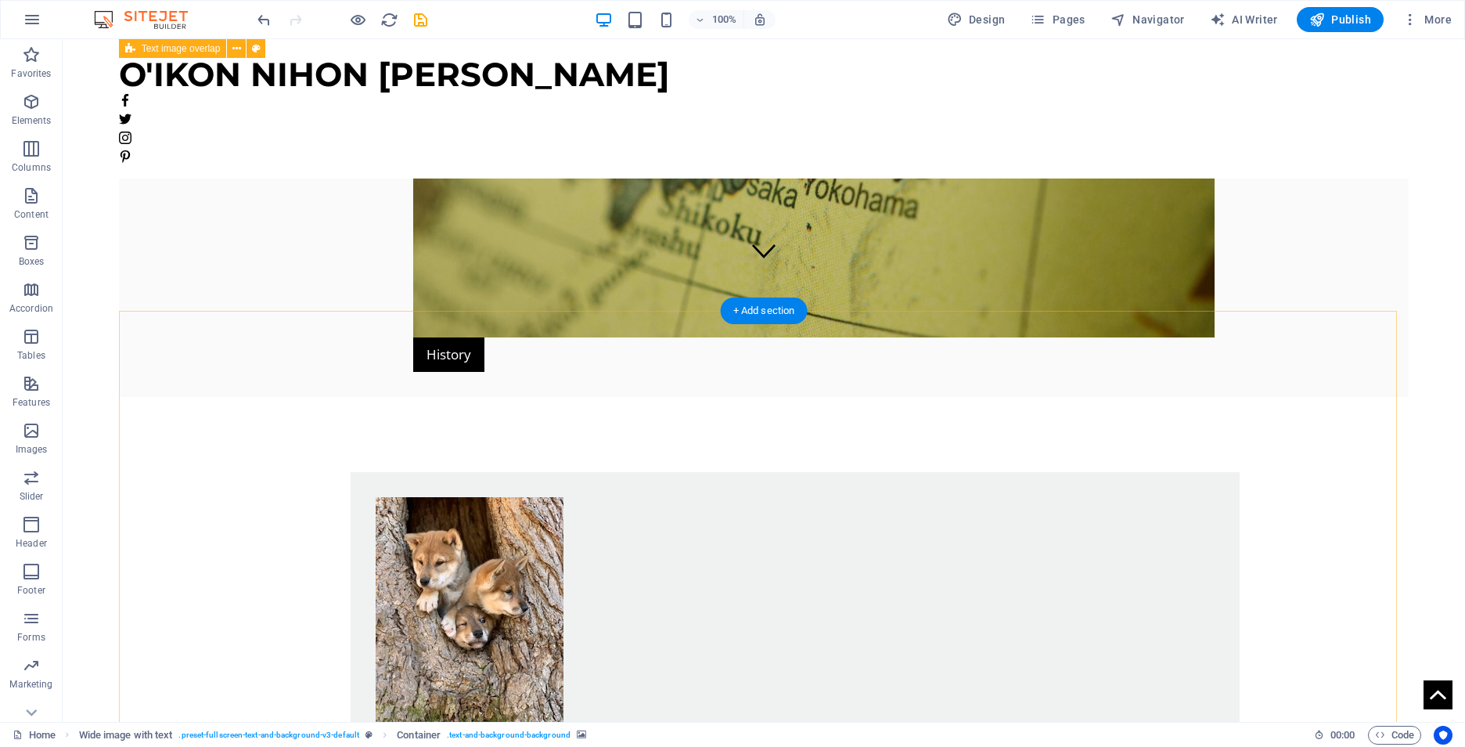
scroll to position [439, 0]
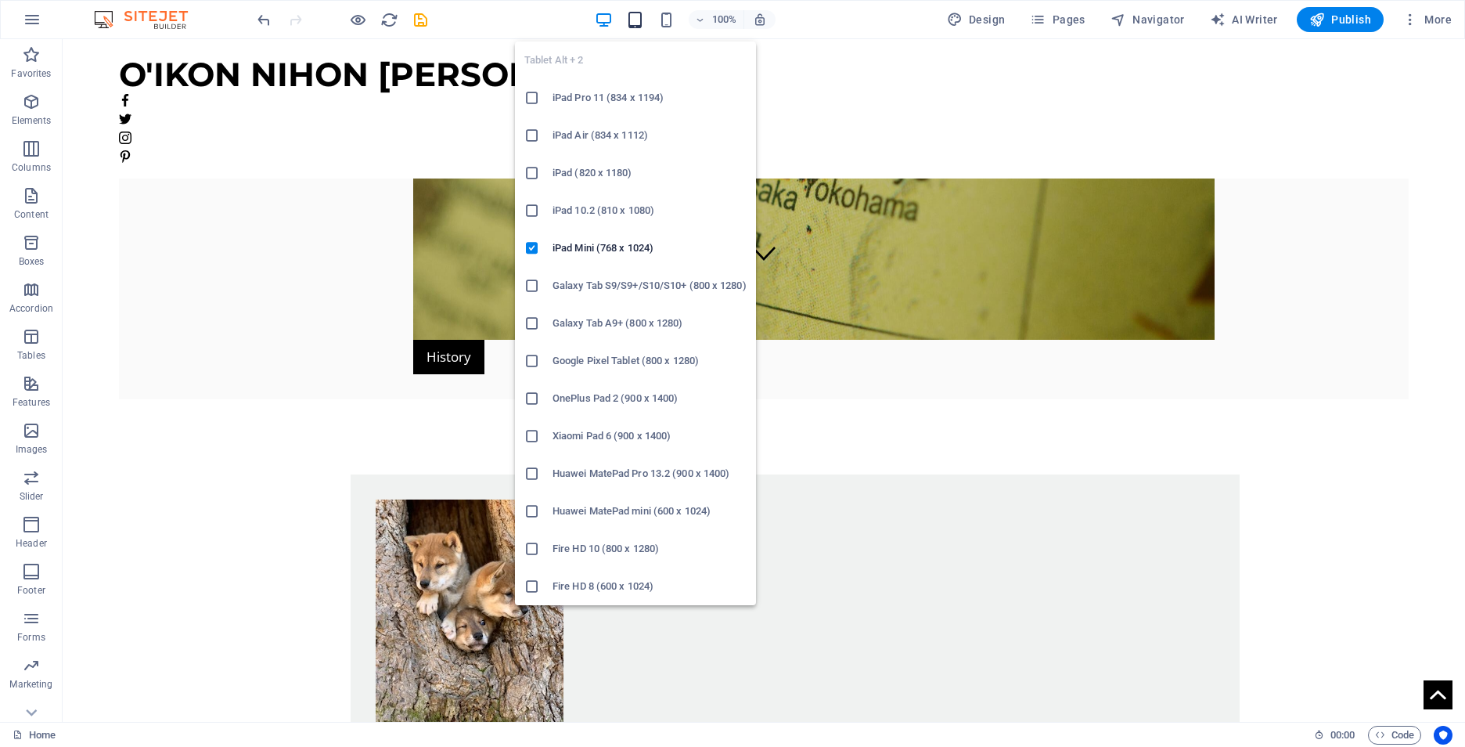
click at [637, 25] on icon "button" at bounding box center [635, 20] width 18 height 18
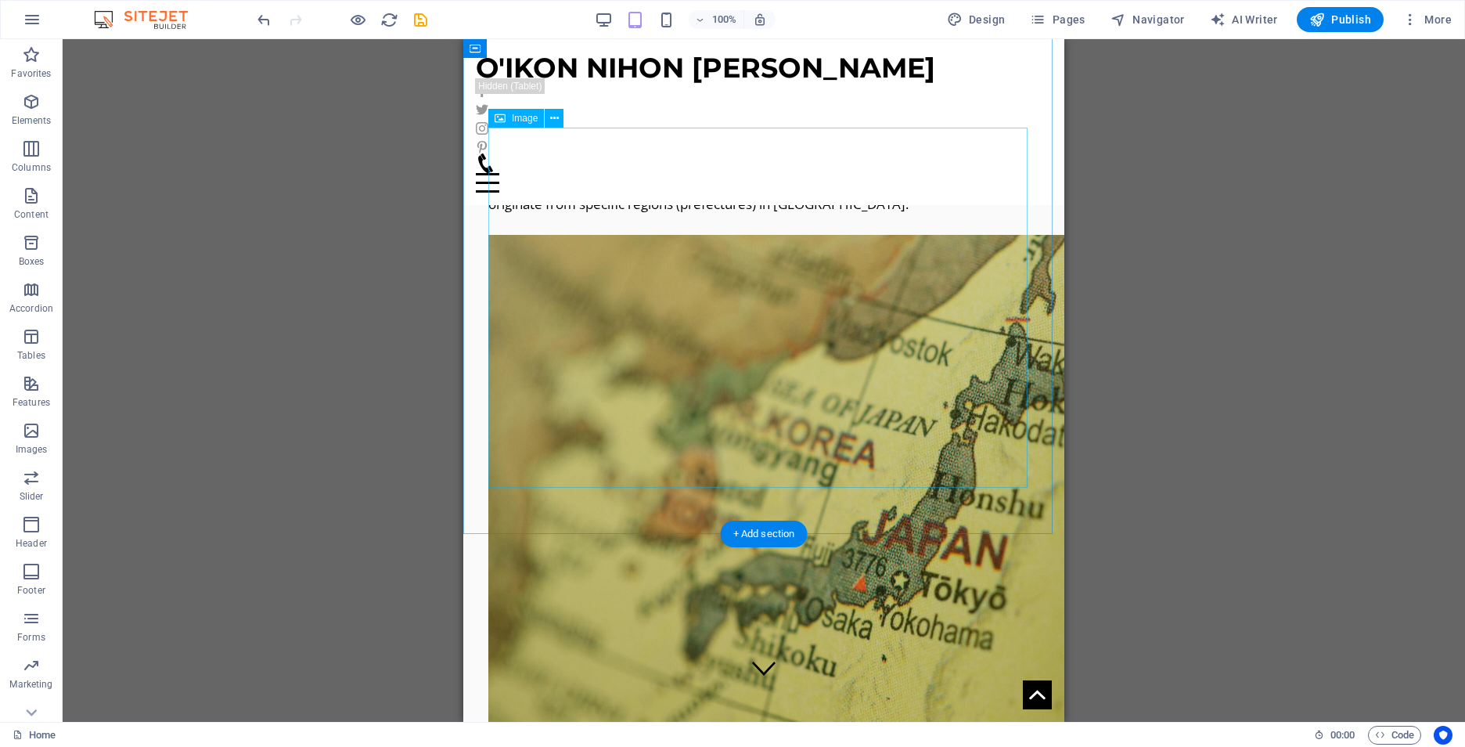
scroll to position [0, 0]
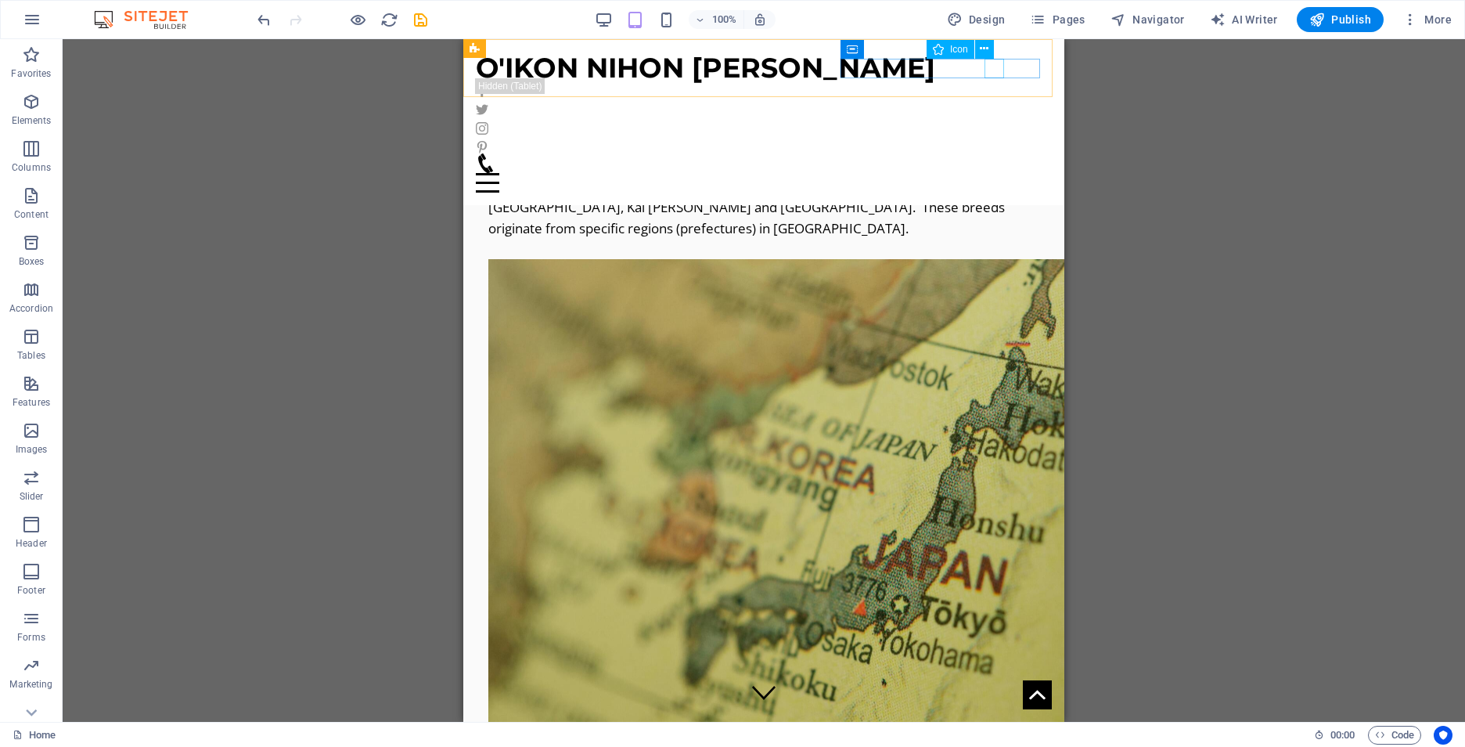
click at [991, 153] on figure at bounding box center [757, 163] width 563 height 20
click at [983, 49] on icon at bounding box center [984, 49] width 9 height 16
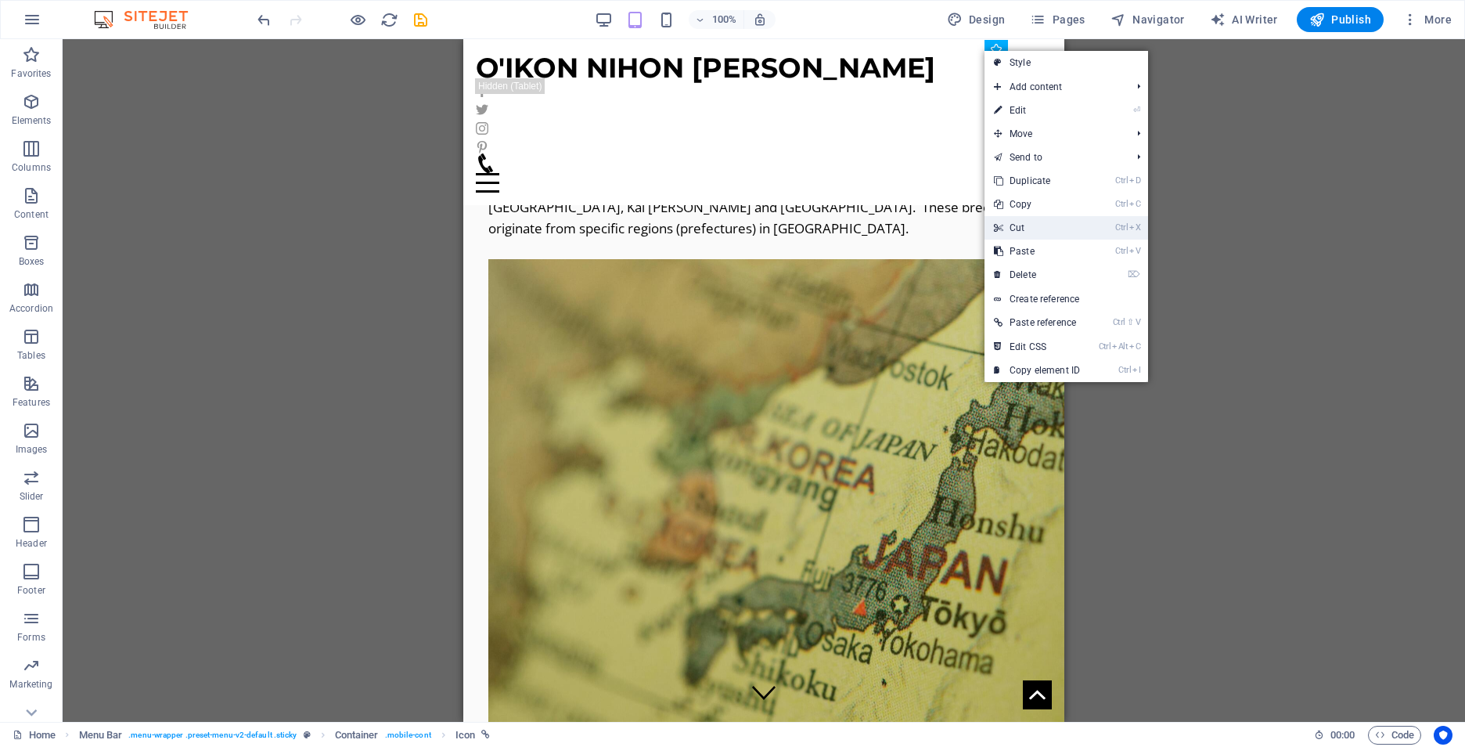
click at [1020, 225] on link "Ctrl X Cut" at bounding box center [1037, 227] width 105 height 23
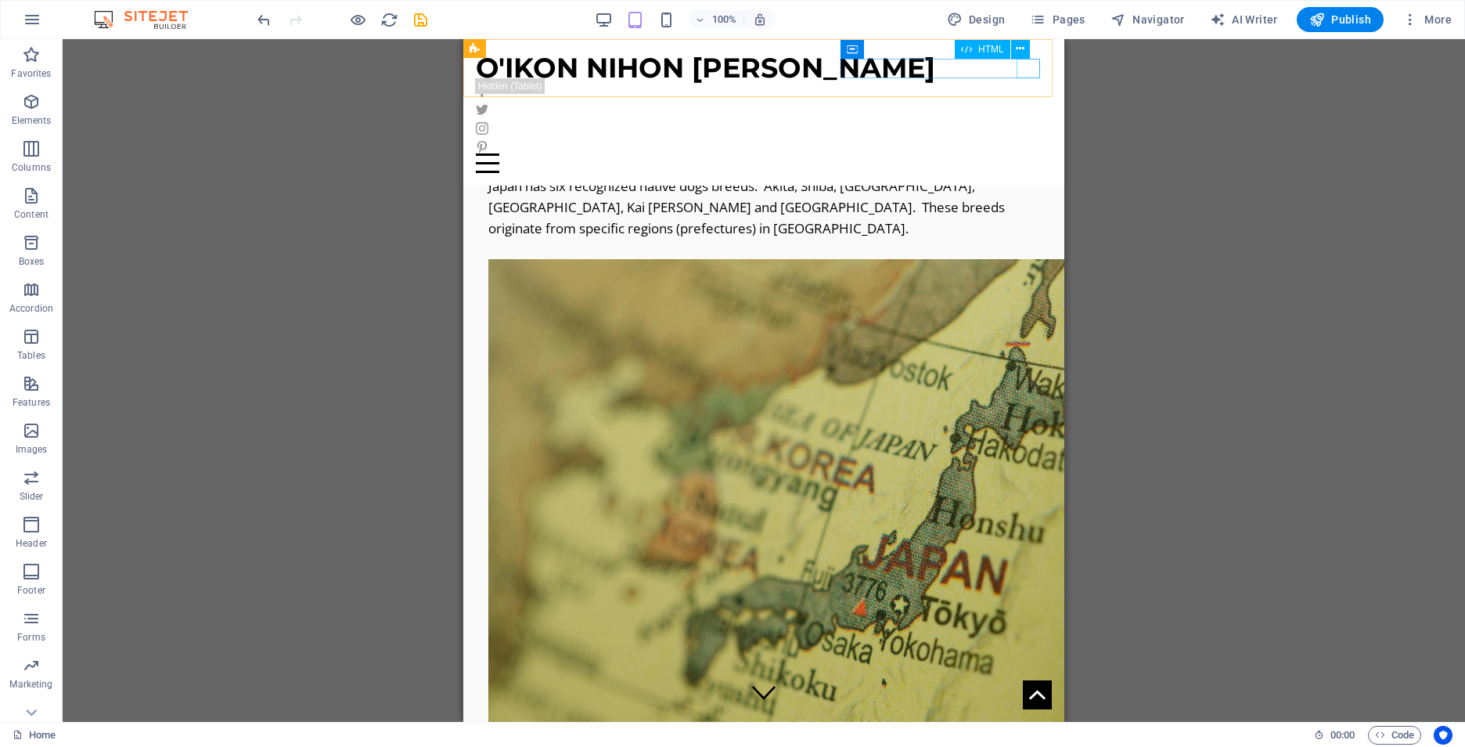
click at [1036, 153] on div at bounding box center [764, 163] width 576 height 20
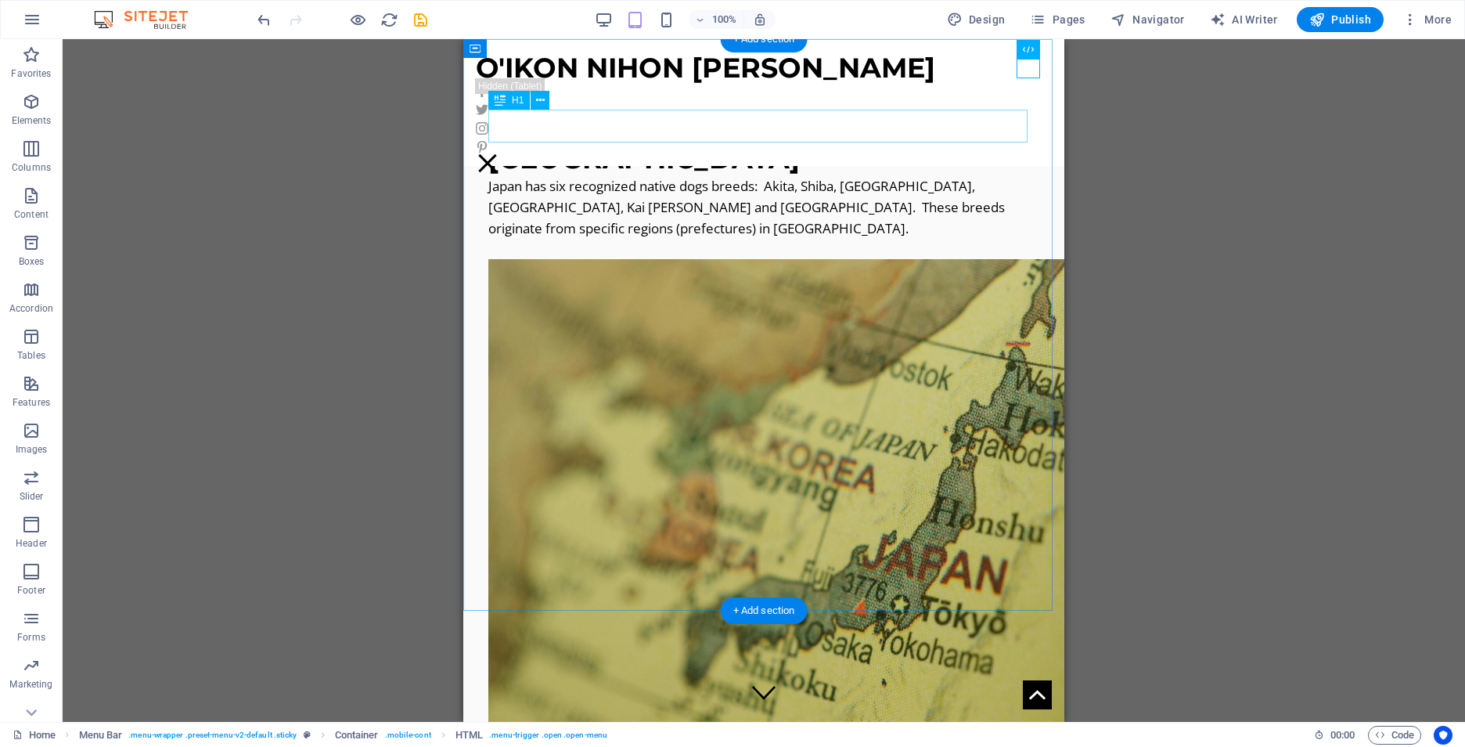
click at [1035, 148] on div "Primitive Dogs of Japan Japan has six recognized native dogs breeds: Akita, Shi…" at bounding box center [763, 439] width 601 height 801
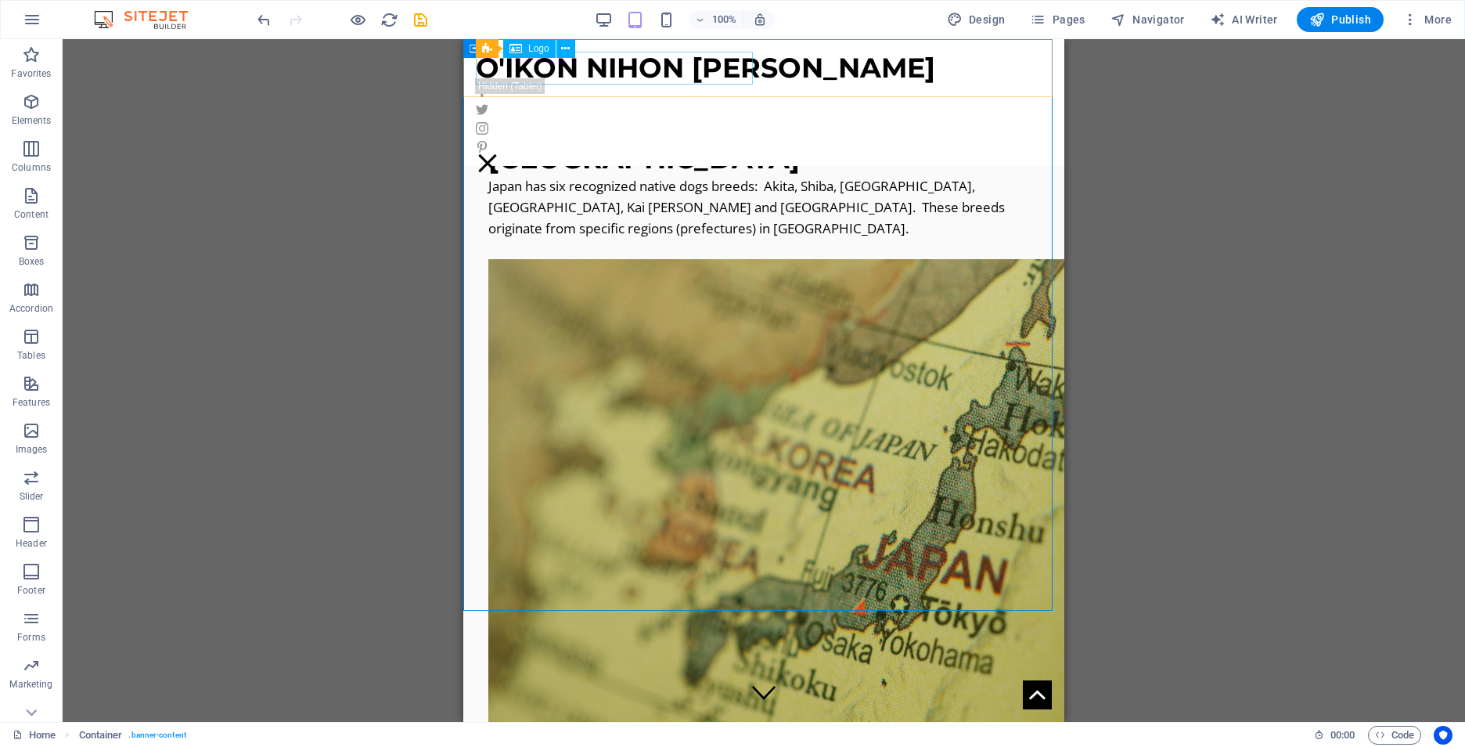
click at [637, 62] on div "O'IKON NIHON [PERSON_NAME]" at bounding box center [764, 68] width 576 height 33
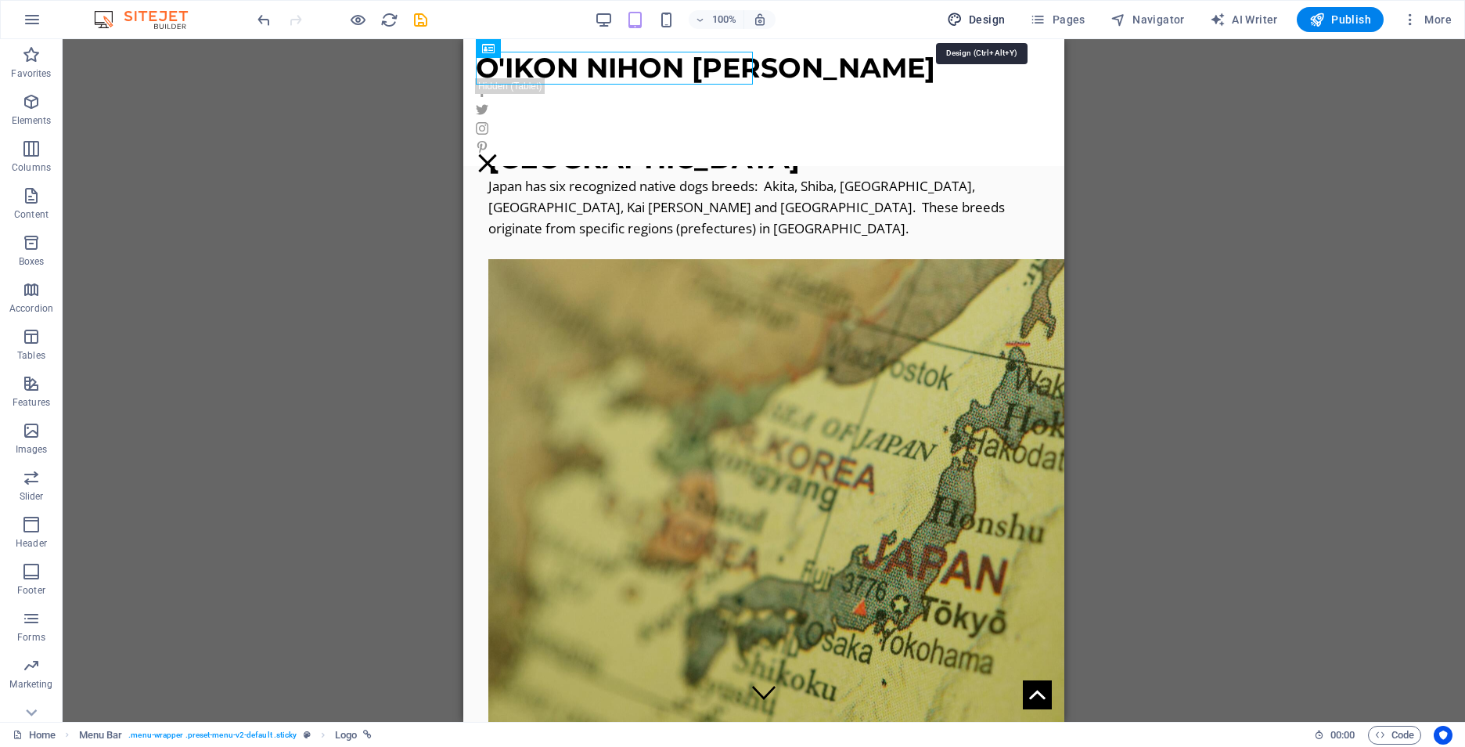
click at [992, 16] on span "Design" at bounding box center [976, 20] width 59 height 16
select select "px"
select select "400"
select select "px"
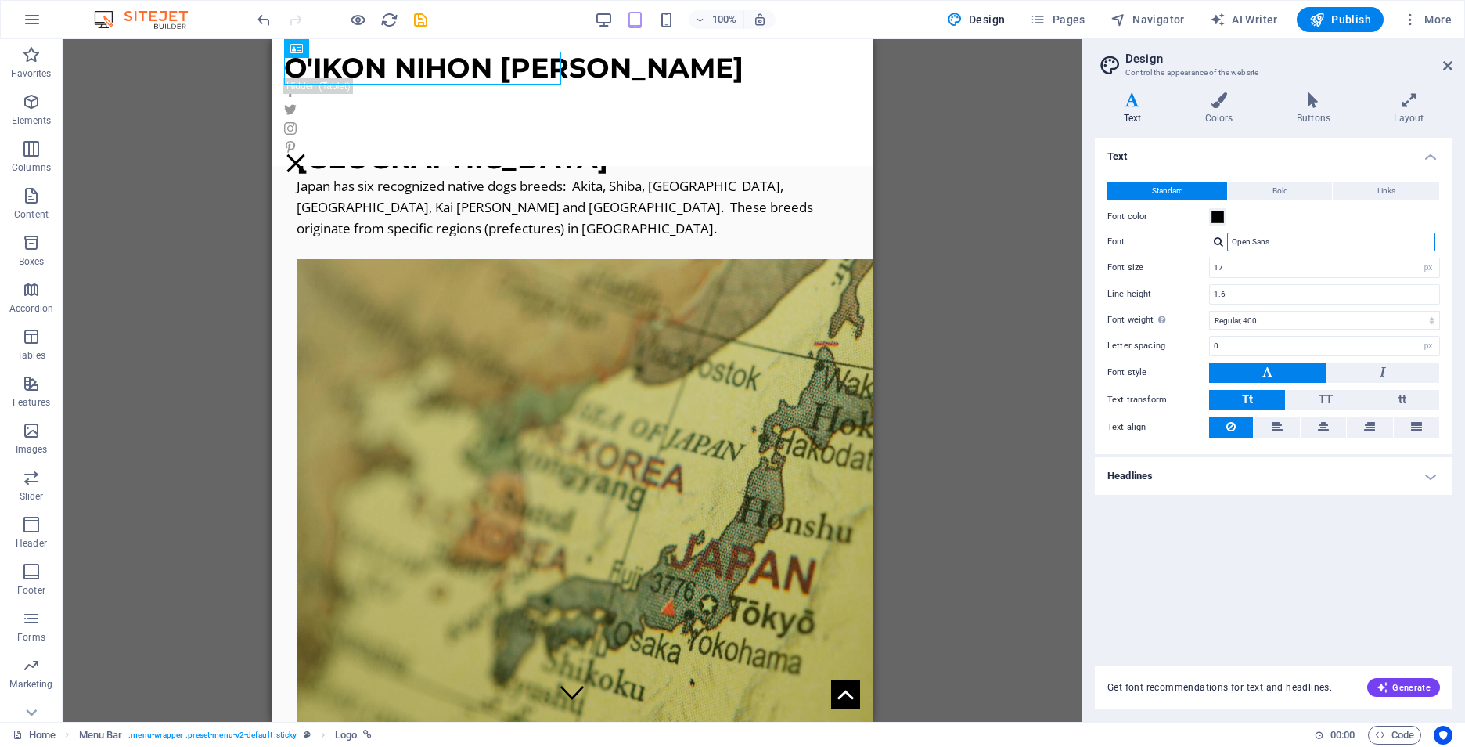
click at [1293, 246] on input "Open Sans" at bounding box center [1331, 241] width 208 height 19
click at [1129, 111] on h4 "Text" at bounding box center [1135, 108] width 81 height 33
click at [1141, 111] on h4 "Text" at bounding box center [1135, 108] width 81 height 33
drag, startPoint x: 1274, startPoint y: 242, endPoint x: 1209, endPoint y: 243, distance: 65.0
click at [1209, 243] on div "Open Sans" at bounding box center [1324, 241] width 231 height 19
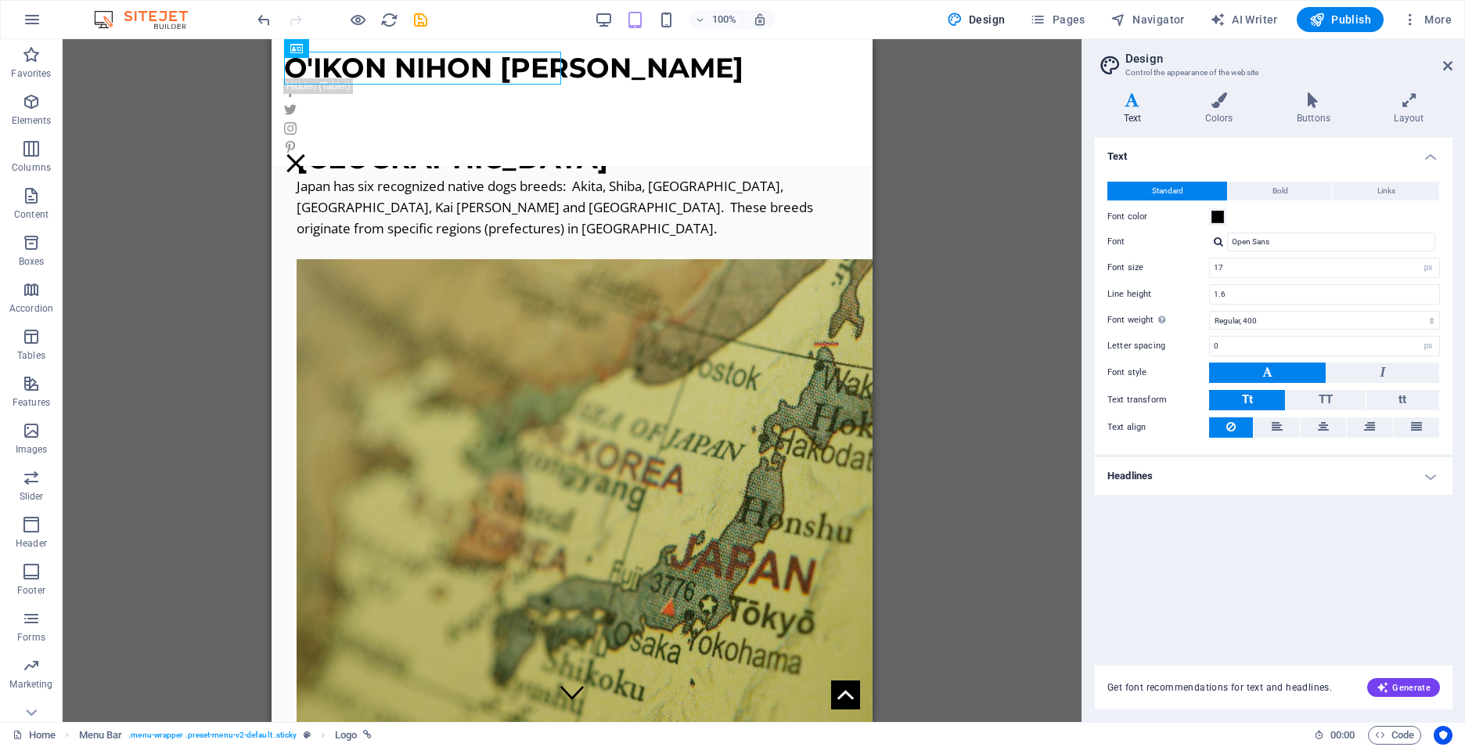
click at [1220, 240] on div at bounding box center [1218, 241] width 9 height 10
click at [1276, 266] on div "Montserrat" at bounding box center [1334, 262] width 207 height 16
click at [1389, 686] on icon "button" at bounding box center [1383, 687] width 13 height 13
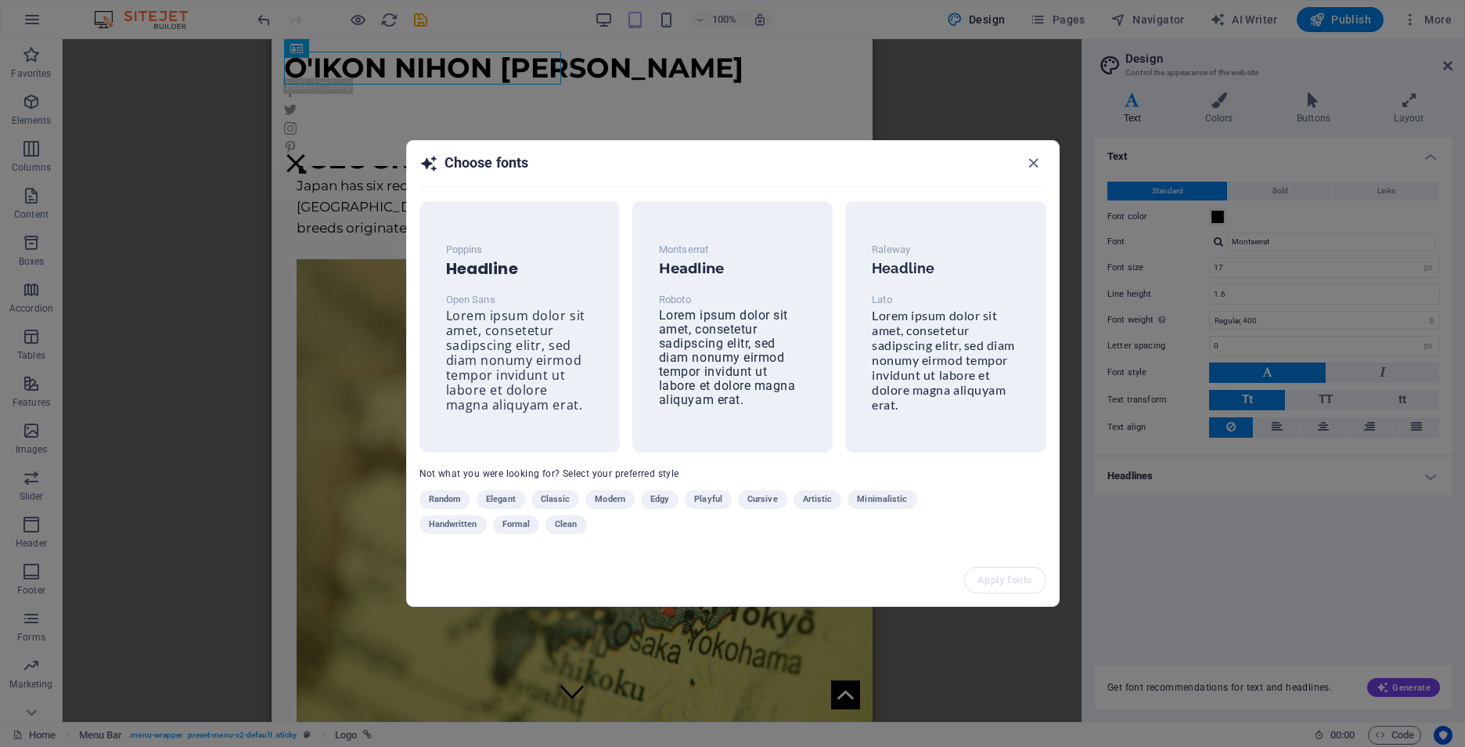
click at [454, 525] on span "Handwritten" at bounding box center [453, 524] width 49 height 19
click at [896, 273] on h6 "Headline" at bounding box center [945, 268] width 147 height 19
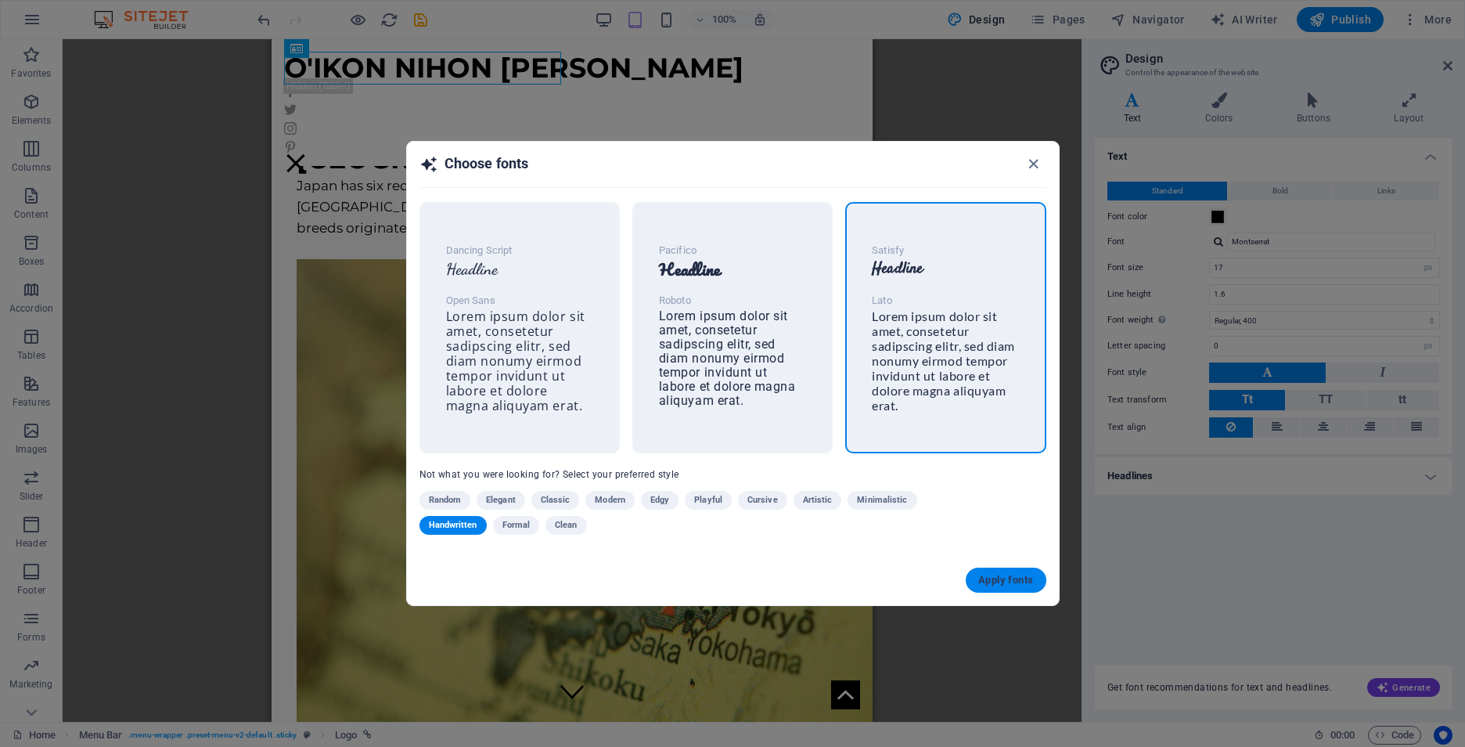
click at [1005, 575] on span "Apply fonts" at bounding box center [1005, 580] width 55 height 13
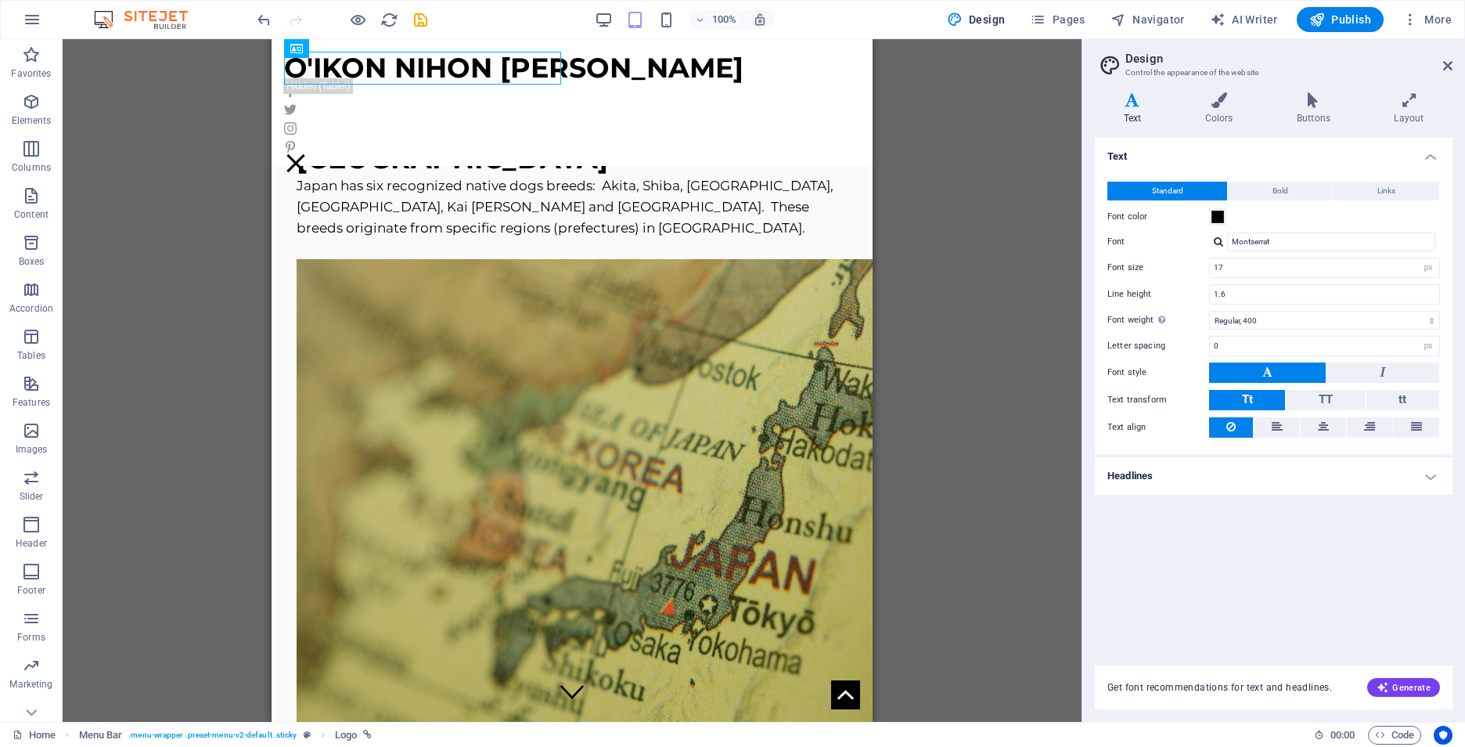
type input "Lato"
type input "16"
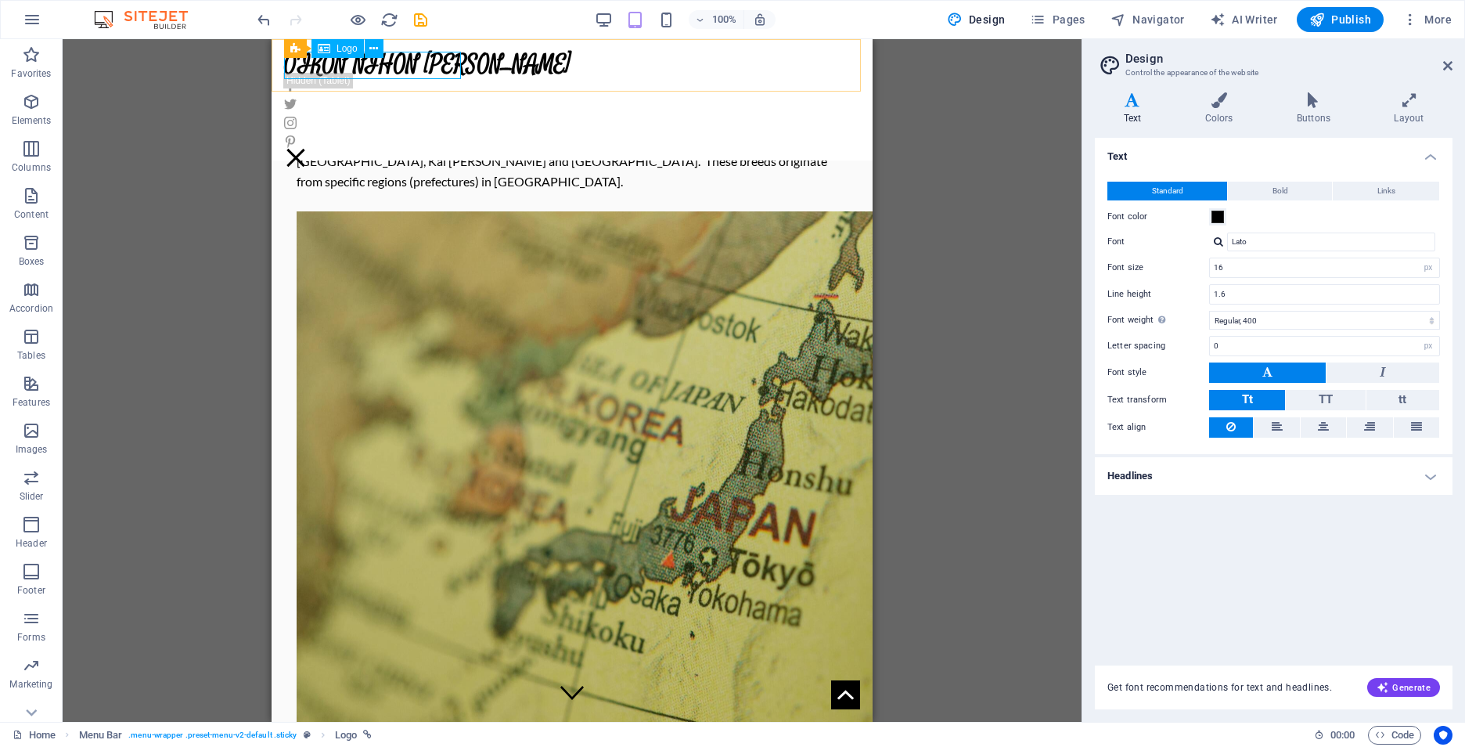
click at [427, 62] on div "O'IKON NIHON [PERSON_NAME]" at bounding box center [572, 65] width 576 height 27
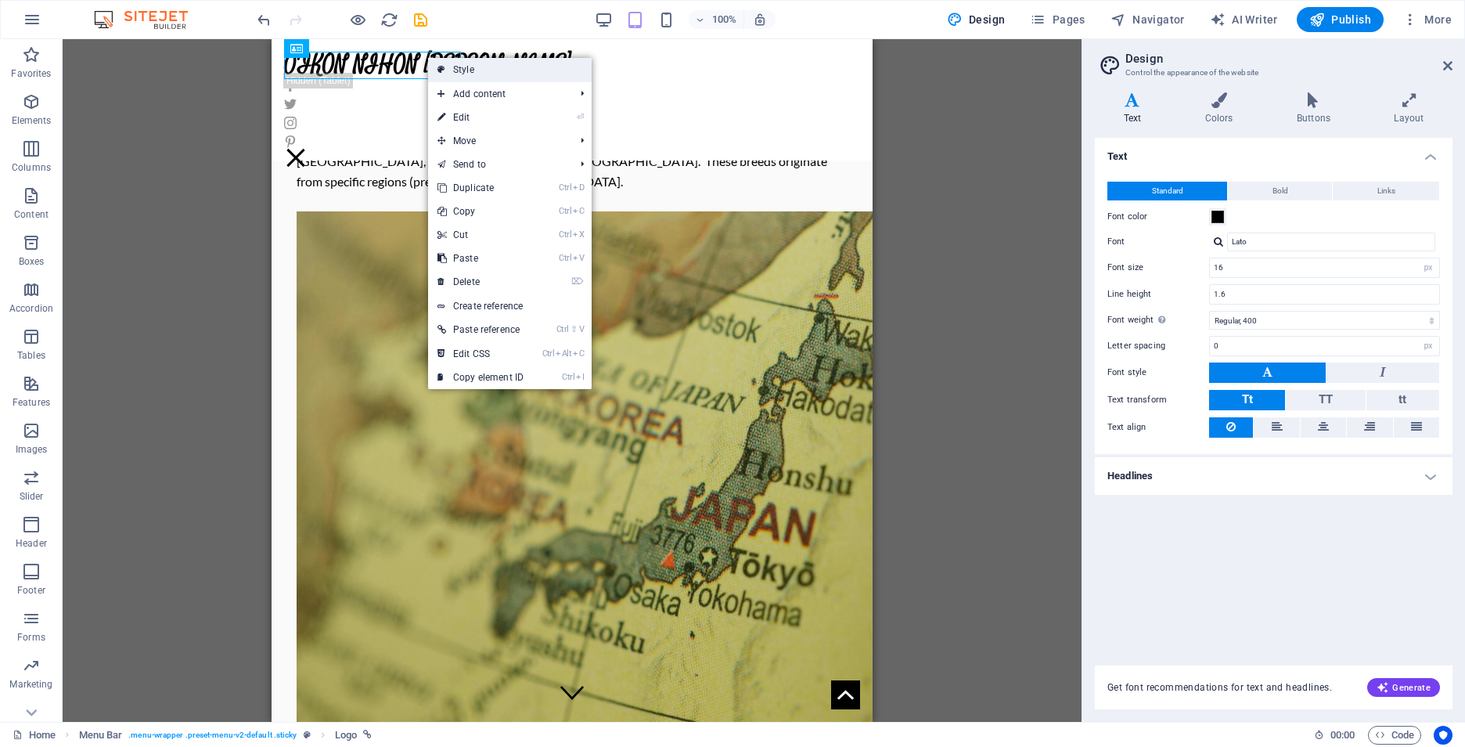
click at [458, 68] on link "Style" at bounding box center [510, 69] width 164 height 23
select select "rem"
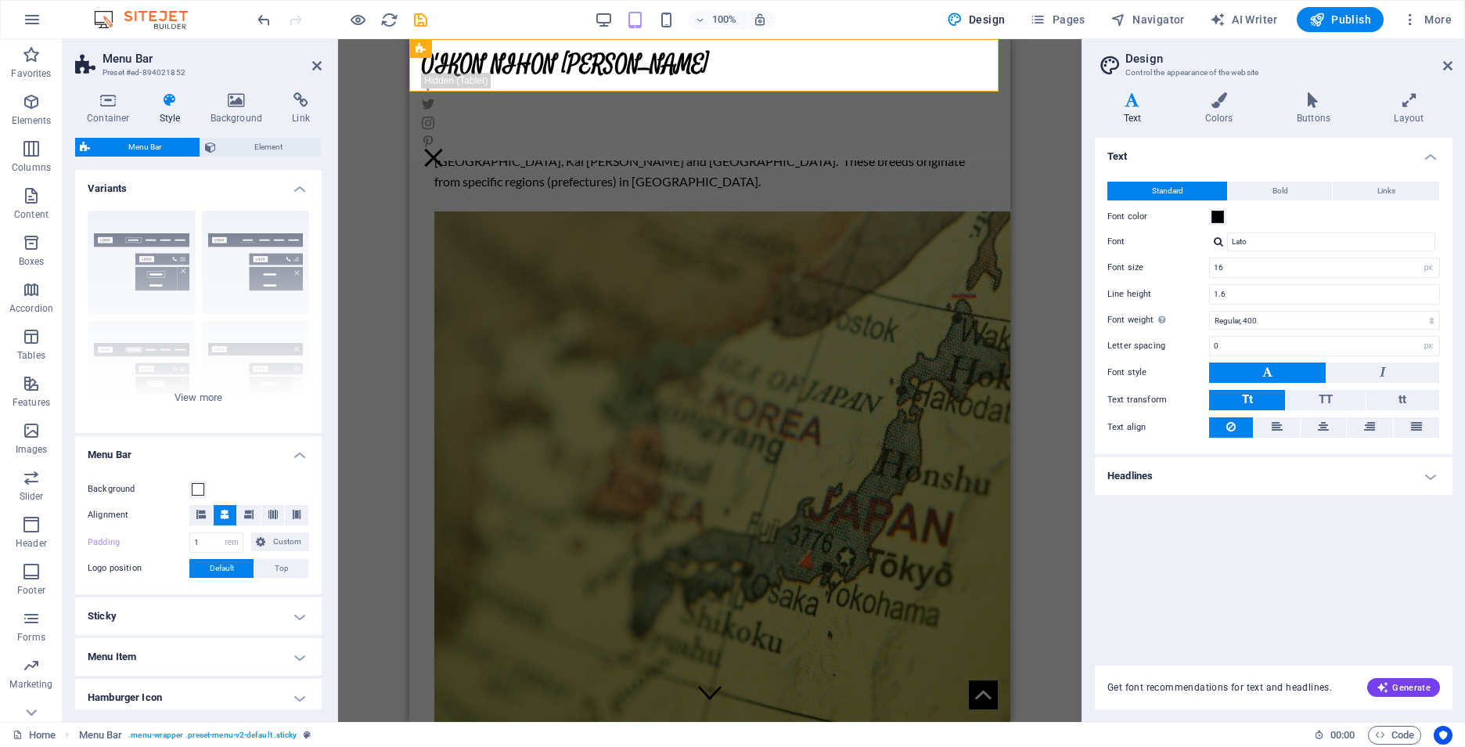
click at [301, 617] on h4 "Sticky" at bounding box center [198, 616] width 247 height 38
click at [302, 617] on h4 "Sticky" at bounding box center [198, 611] width 247 height 28
click at [1132, 105] on icon at bounding box center [1132, 100] width 75 height 16
click at [1407, 686] on span "Generate" at bounding box center [1404, 687] width 54 height 13
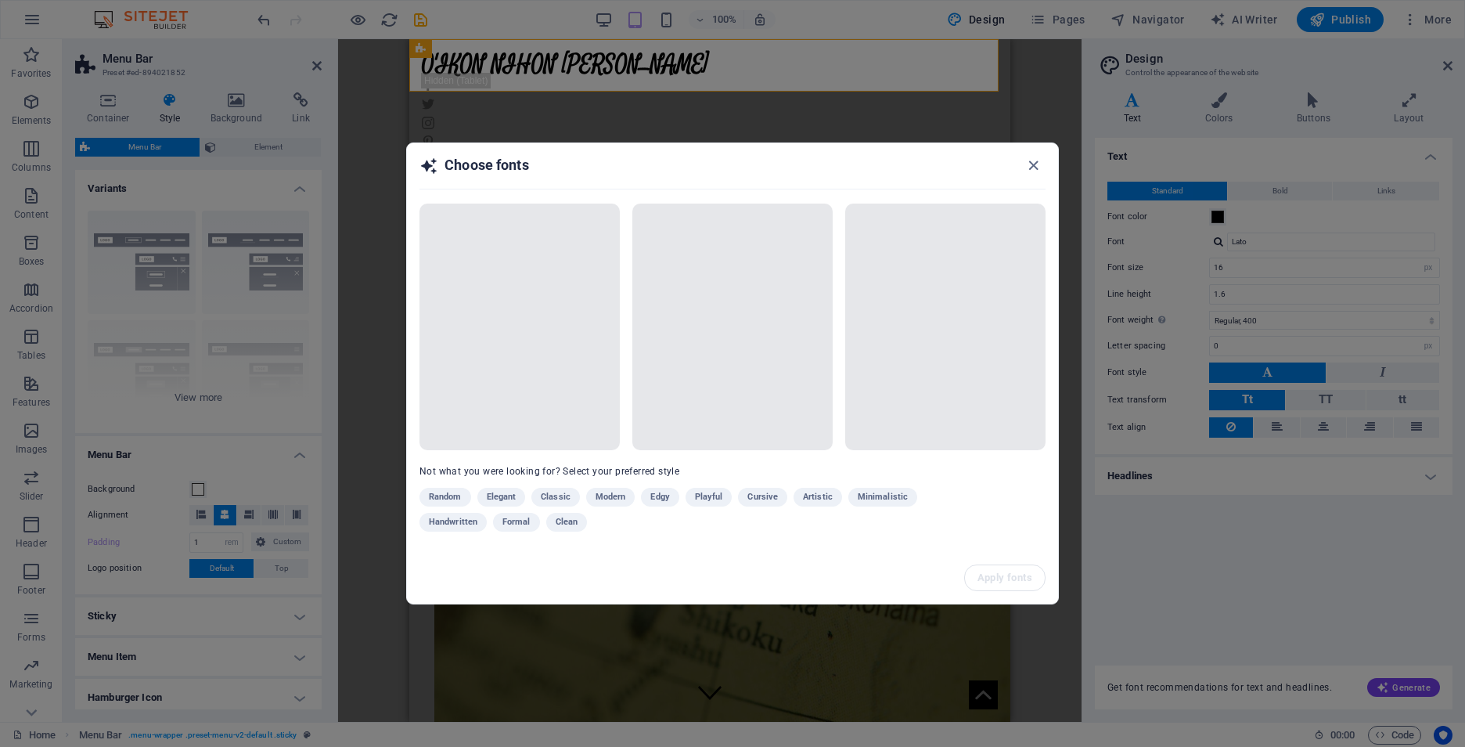
click at [876, 498] on div "Random Elegant Classic Modern Edgy Playful Cursive Artistic Minimalistic Handwr…" at bounding box center [693, 513] width 548 height 50
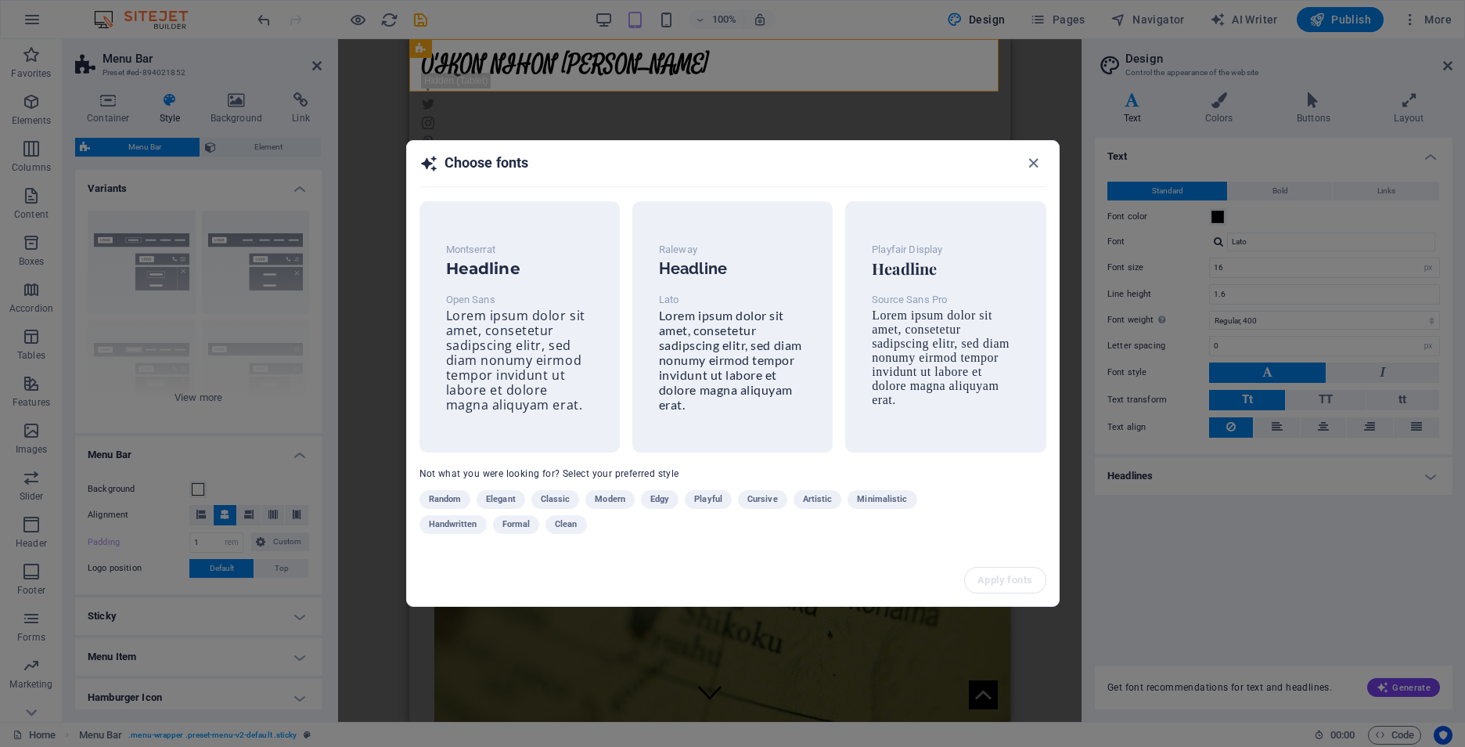
click at [819, 502] on span "Artistic" at bounding box center [818, 499] width 30 height 19
click at [966, 268] on h6 "Headline" at bounding box center [945, 268] width 147 height 19
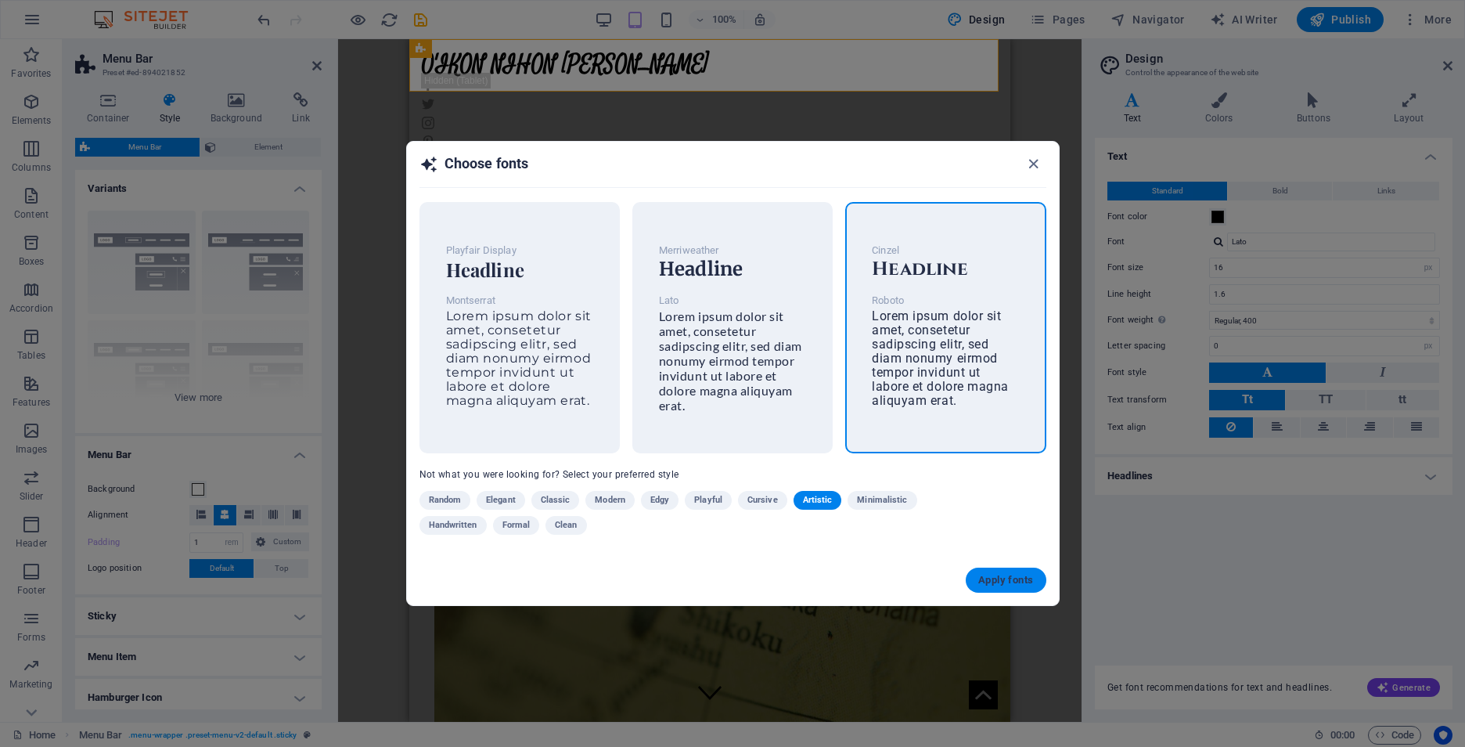
click at [1020, 572] on button "Apply fonts" at bounding box center [1006, 579] width 80 height 25
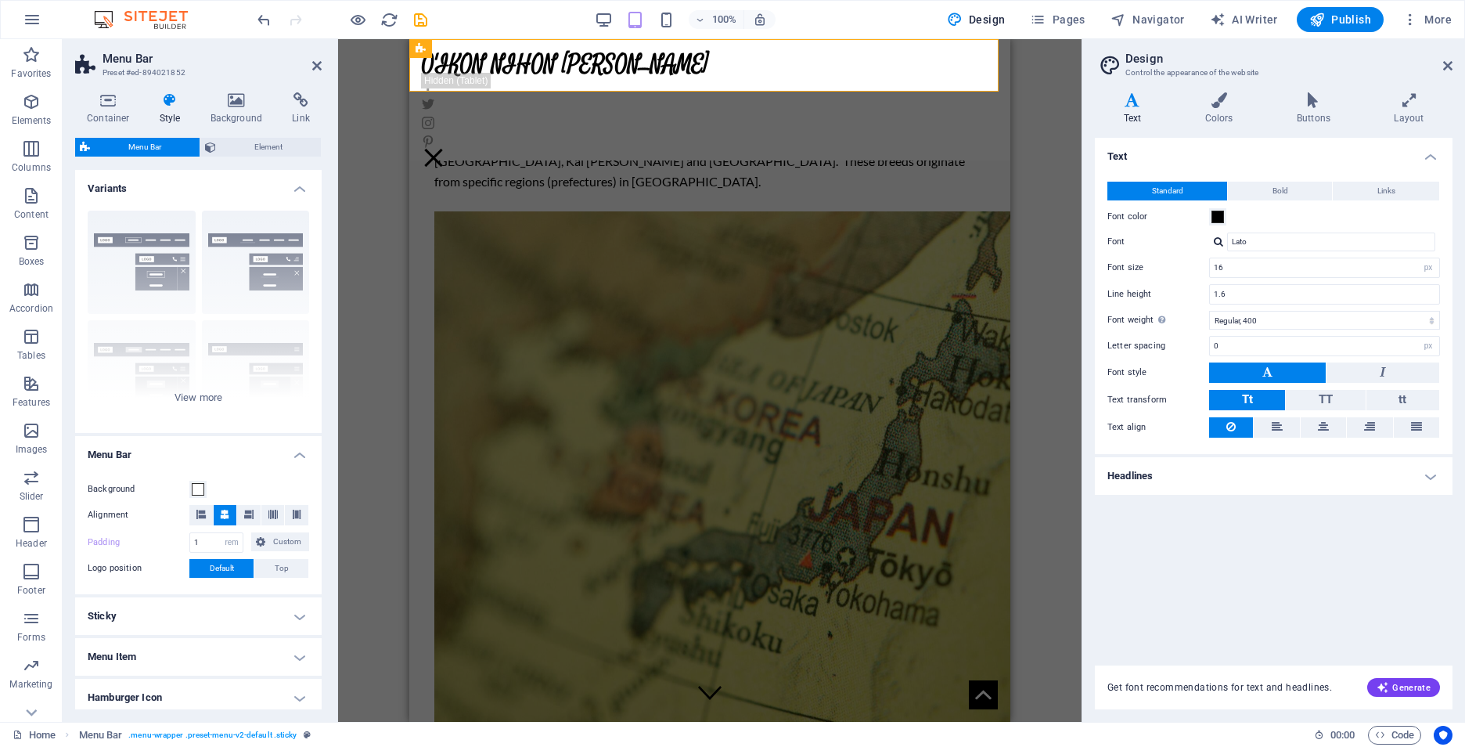
type input "Roboto"
type input "1.5"
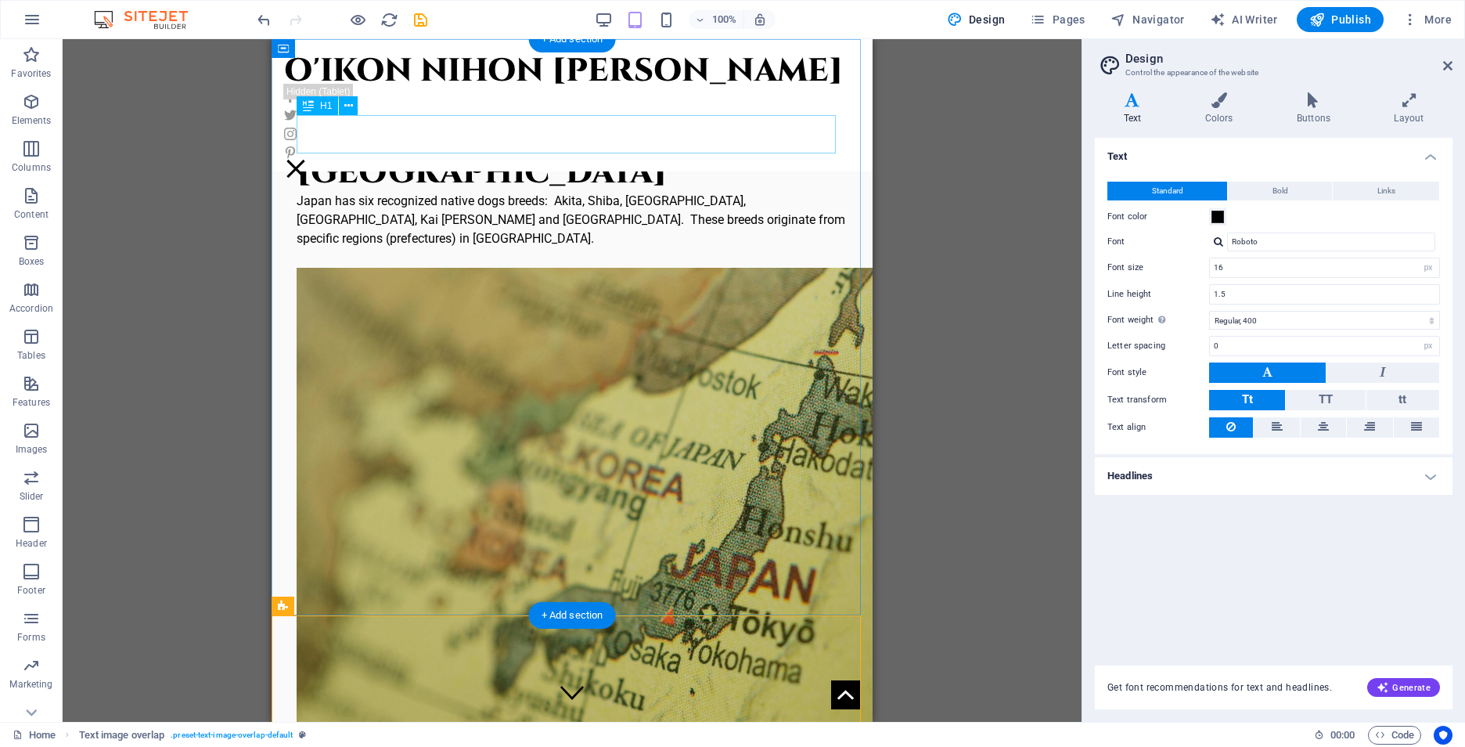
click at [574, 128] on div "Primitive Dogs of [GEOGRAPHIC_DATA]" at bounding box center [572, 153] width 551 height 77
click at [708, 134] on div "Primitive Dogs of [GEOGRAPHIC_DATA]" at bounding box center [572, 153] width 551 height 77
click at [349, 108] on icon at bounding box center [348, 106] width 9 height 16
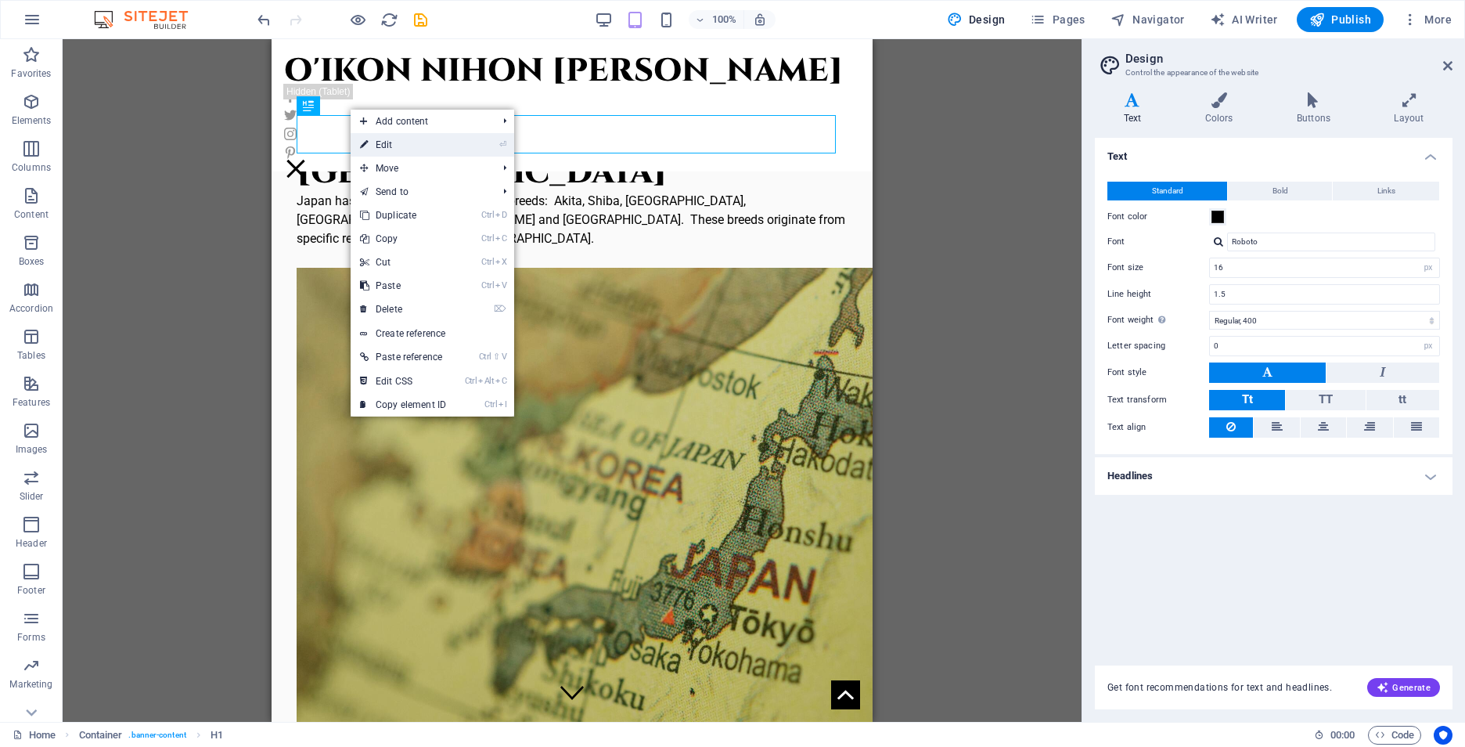
click at [367, 144] on icon at bounding box center [364, 144] width 8 height 23
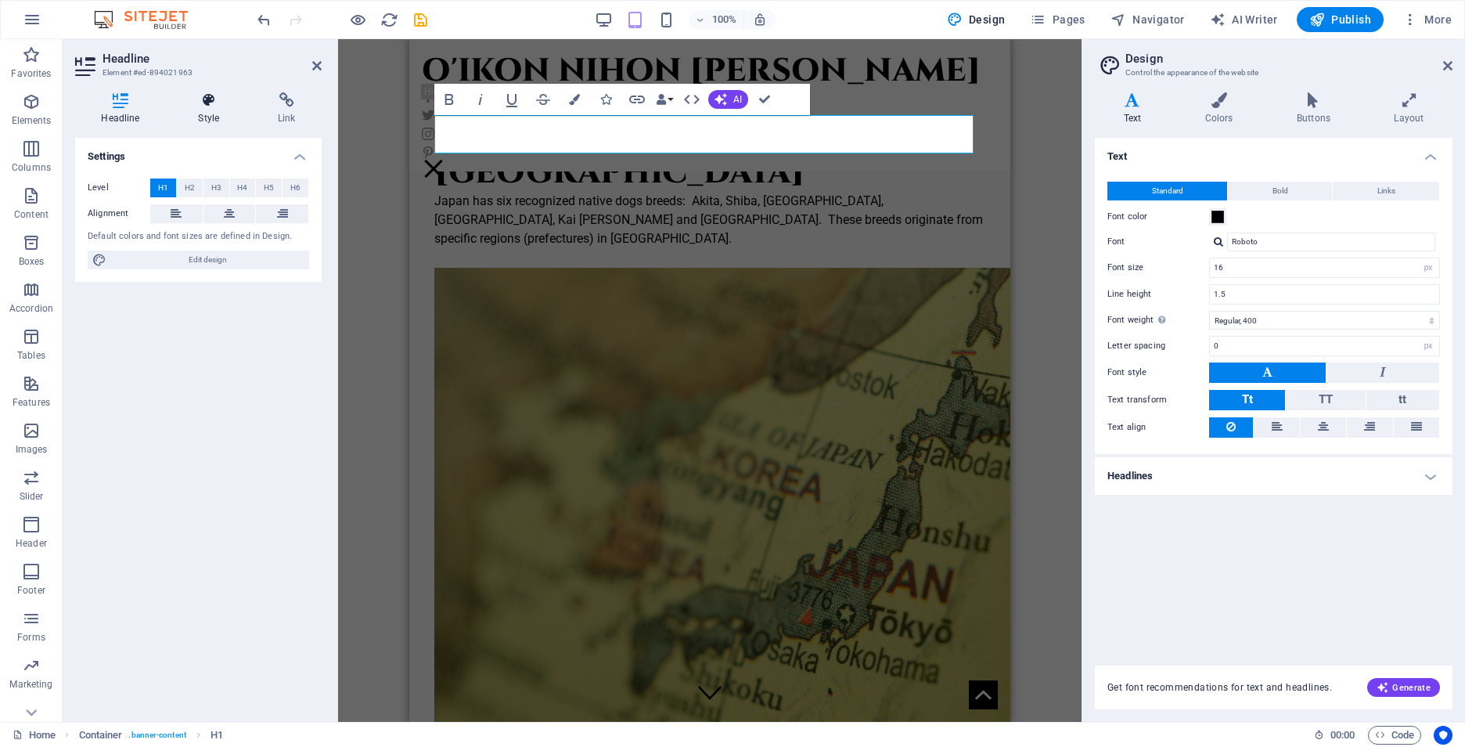
click at [206, 109] on h4 "Style" at bounding box center [212, 108] width 80 height 33
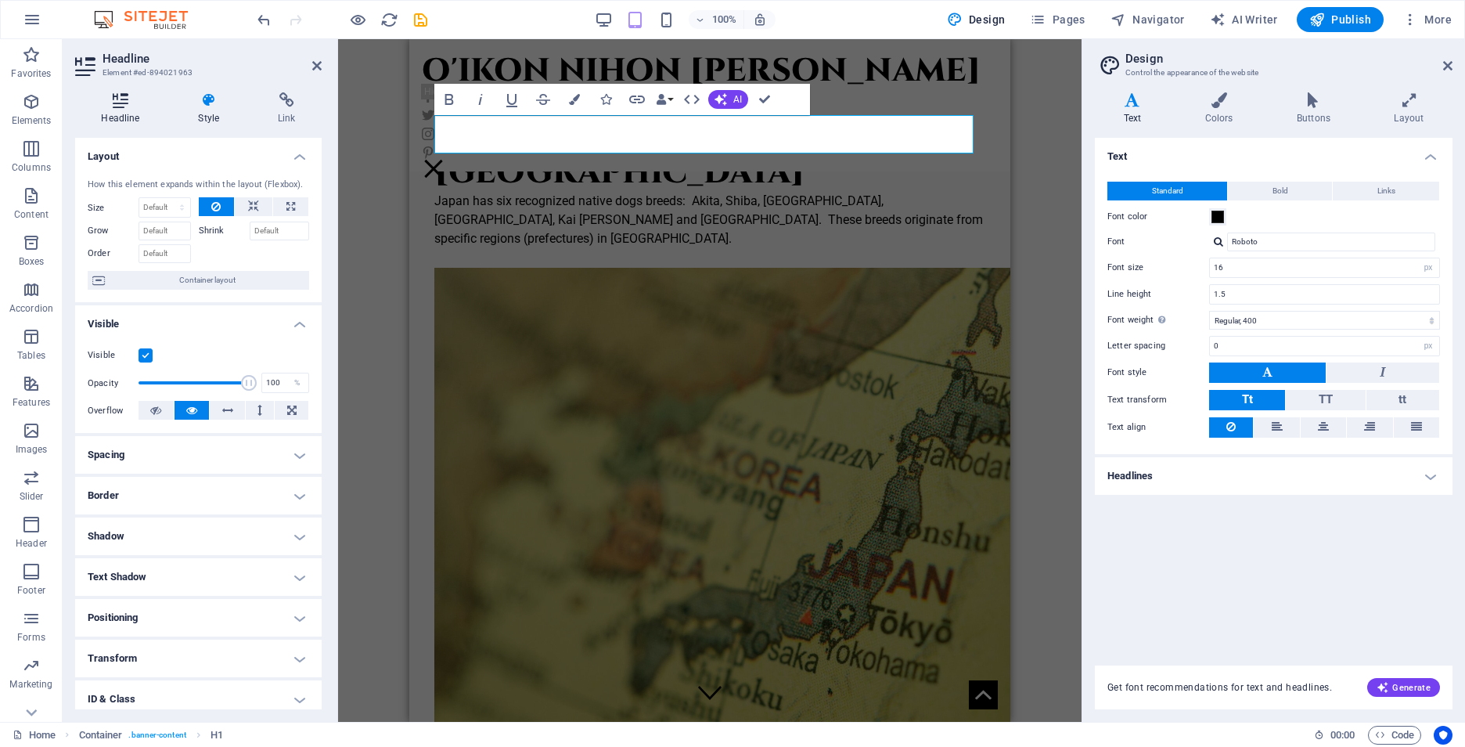
click at [126, 115] on h4 "Headline" at bounding box center [123, 108] width 97 height 33
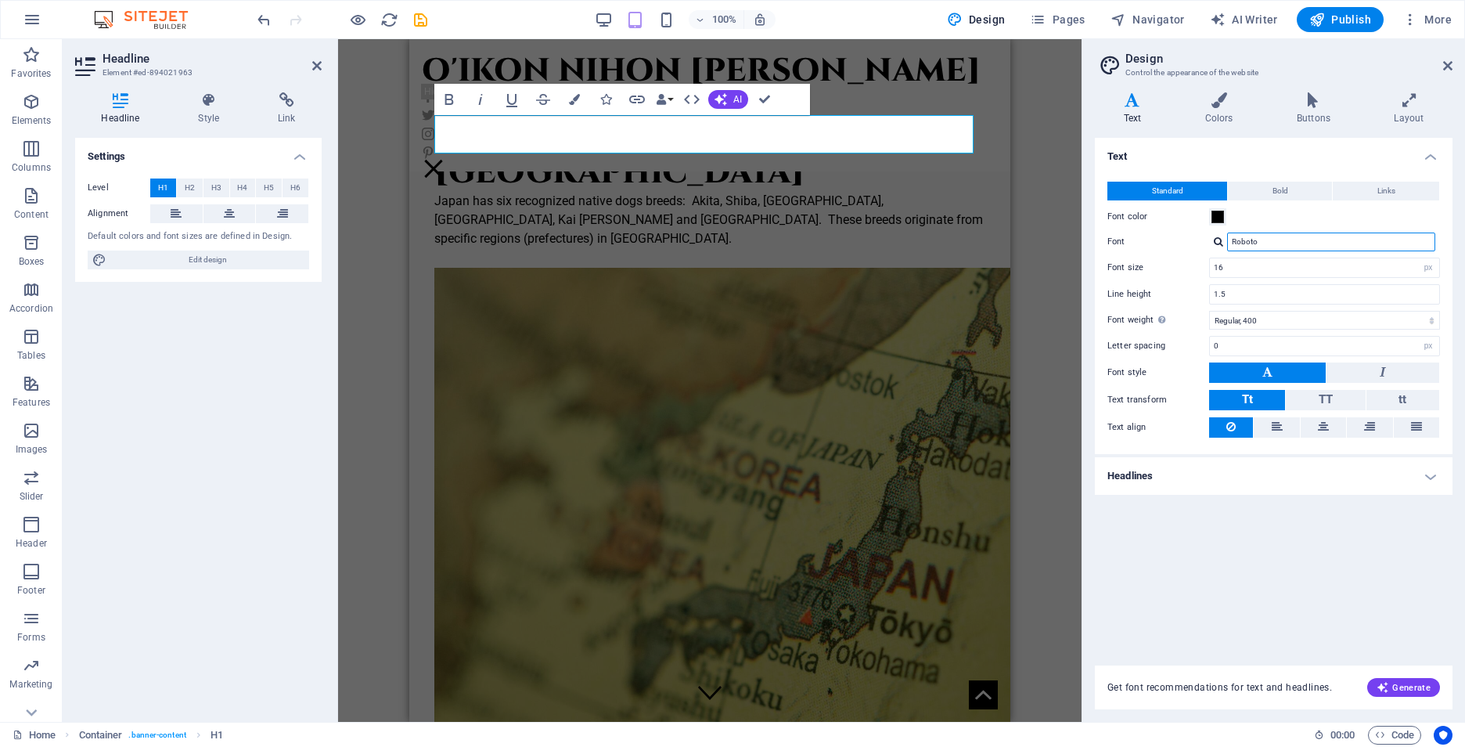
click at [1350, 244] on input "Roboto" at bounding box center [1331, 241] width 208 height 19
drag, startPoint x: 1244, startPoint y: 270, endPoint x: 1175, endPoint y: 268, distance: 68.9
click at [1175, 268] on div "Font size 16 rem px" at bounding box center [1273, 267] width 333 height 20
click at [1300, 679] on div "Get font recommendations for text and headlines. Generate" at bounding box center [1274, 687] width 358 height 44
click at [1296, 596] on div "Text Standard Bold Links Font color Font Roboto Manage fonts → Font size 10 rem…" at bounding box center [1274, 392] width 358 height 509
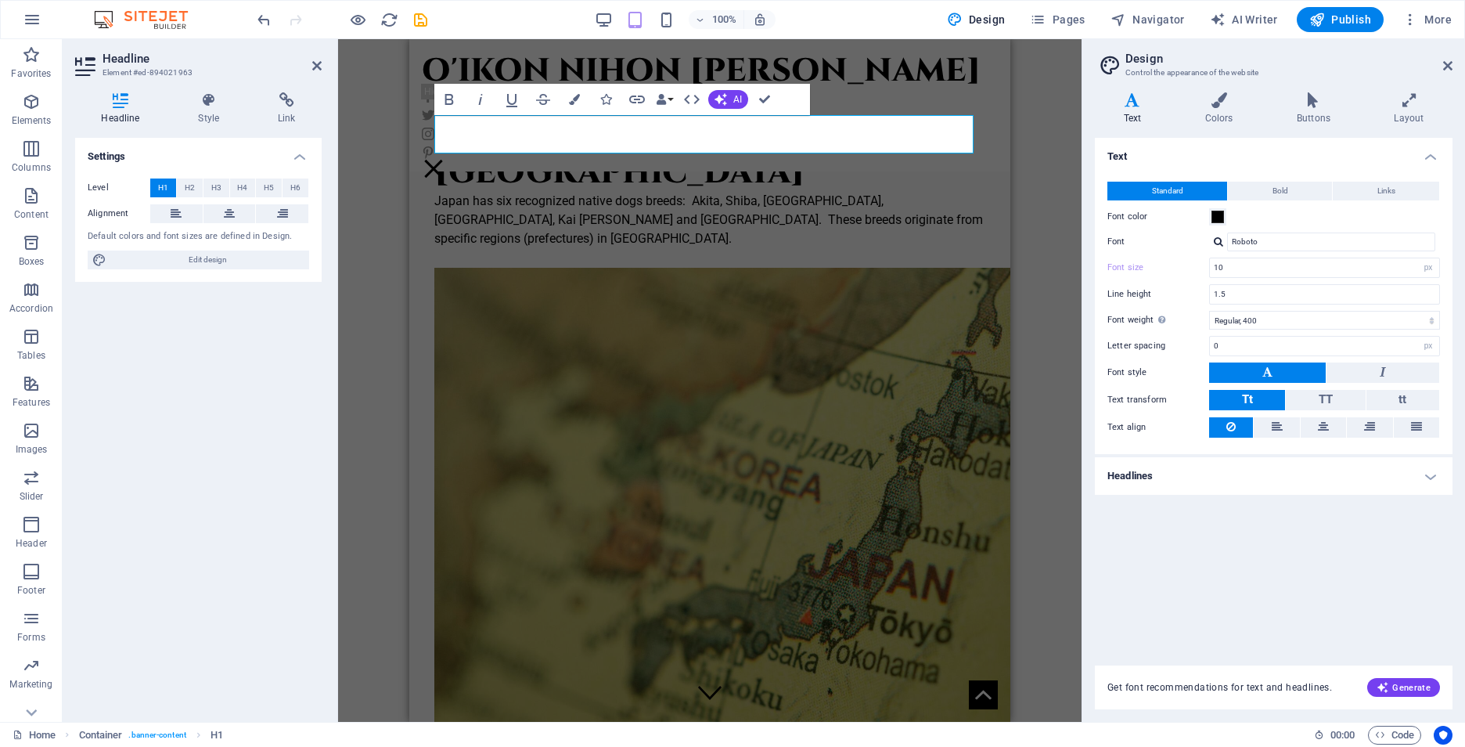
click at [125, 470] on div "Settings Level H1 H2 H3 H4 H5 H6 Alignment Default colors and font sizes are de…" at bounding box center [198, 423] width 247 height 571
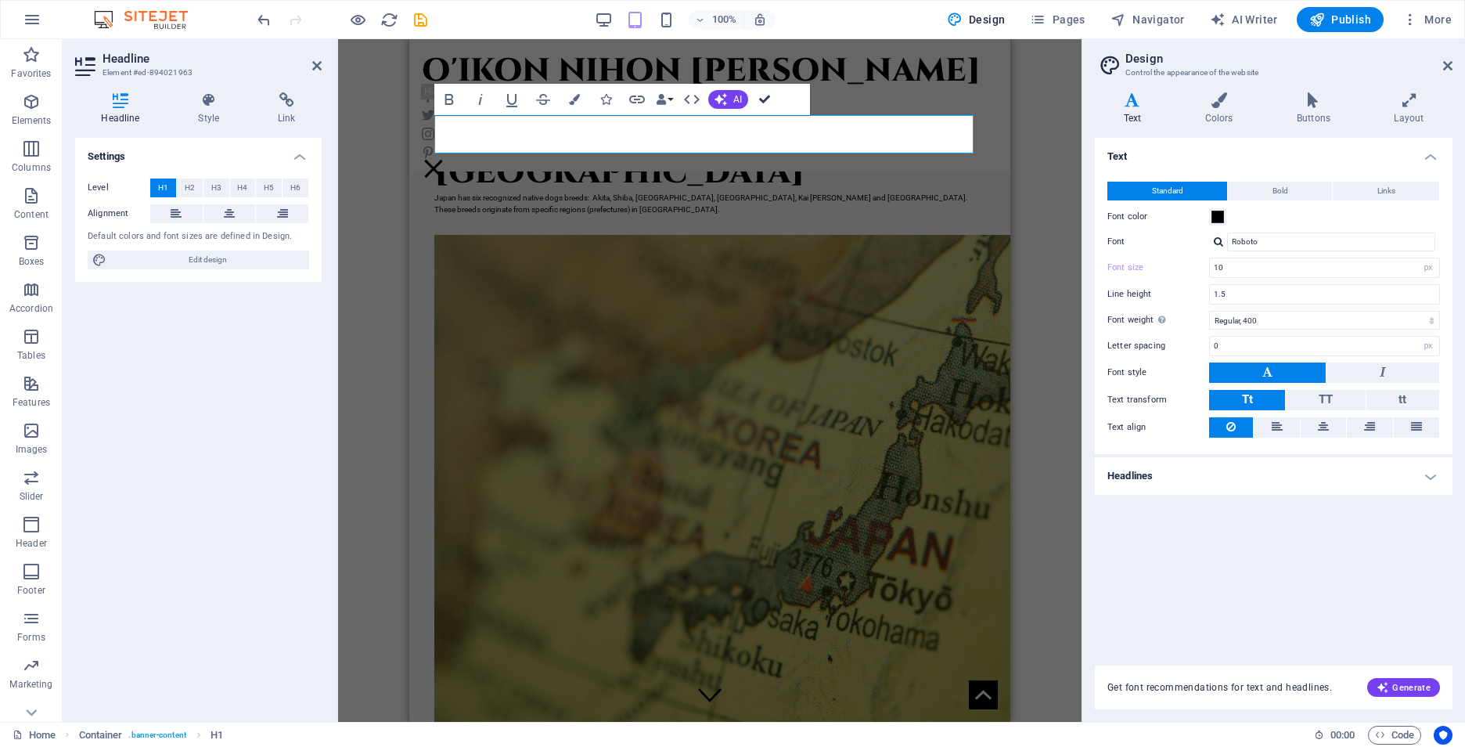
drag, startPoint x: 99, startPoint y: 416, endPoint x: 765, endPoint y: 101, distance: 735.9
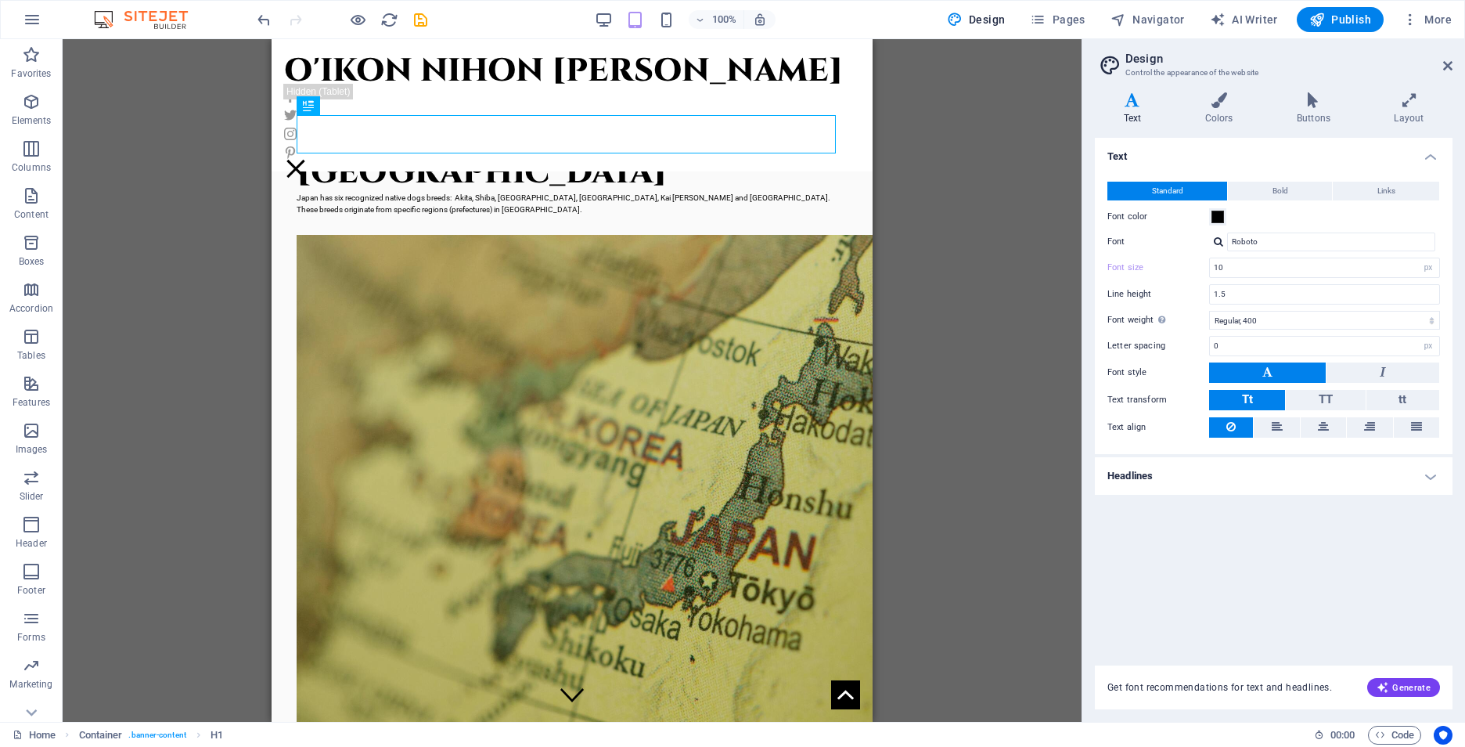
drag, startPoint x: 884, startPoint y: 559, endPoint x: 880, endPoint y: 649, distance: 90.1
click at [881, 621] on div "H1 Container Text image overlap Image Menu 3 columns Button Container Container…" at bounding box center [572, 380] width 1019 height 682
click at [1399, 267] on input "10" at bounding box center [1324, 267] width 229 height 19
drag, startPoint x: 1273, startPoint y: 265, endPoint x: 1166, endPoint y: 274, distance: 107.6
click at [1166, 274] on div "Font size 10 rem px" at bounding box center [1273, 267] width 333 height 20
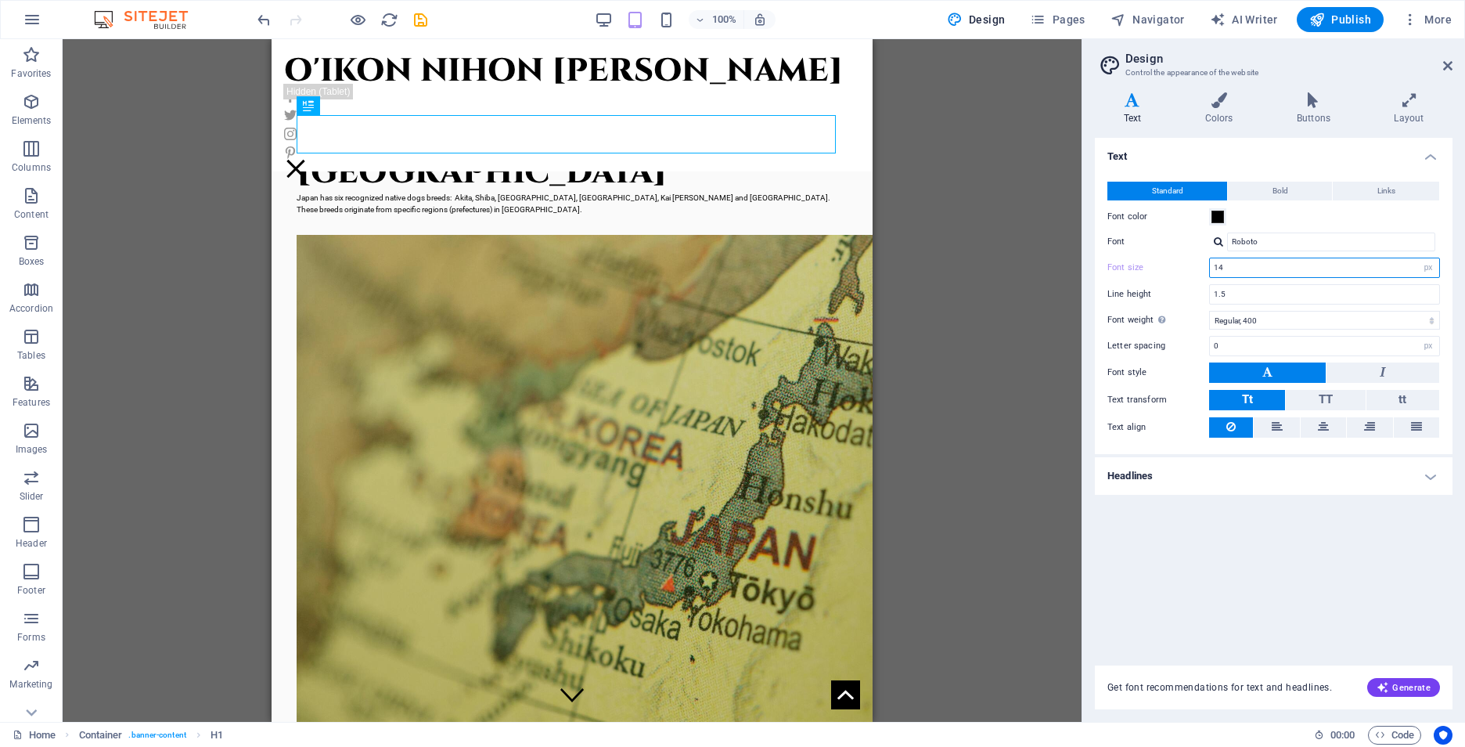
type input "14"
click at [1274, 585] on div "Text Standard Bold Links Font color Font Roboto Manage fonts → Font size 14 rem…" at bounding box center [1274, 392] width 358 height 509
drag, startPoint x: 498, startPoint y: 680, endPoint x: 548, endPoint y: 698, distance: 53.2
